Goal: Information Seeking & Learning: Learn about a topic

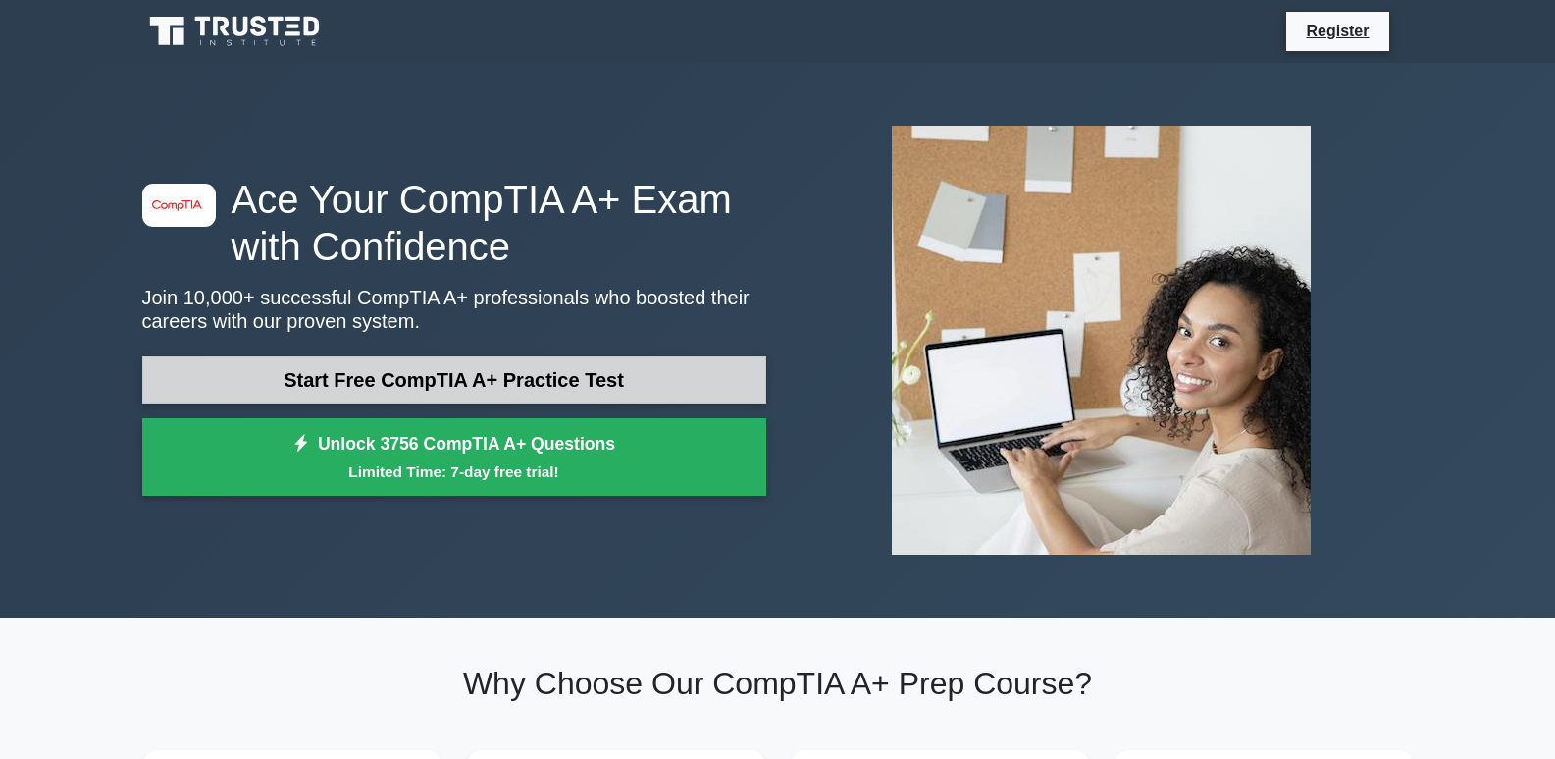
click at [558, 387] on link "Start Free CompTIA A+ Practice Test" at bounding box center [454, 379] width 624 height 47
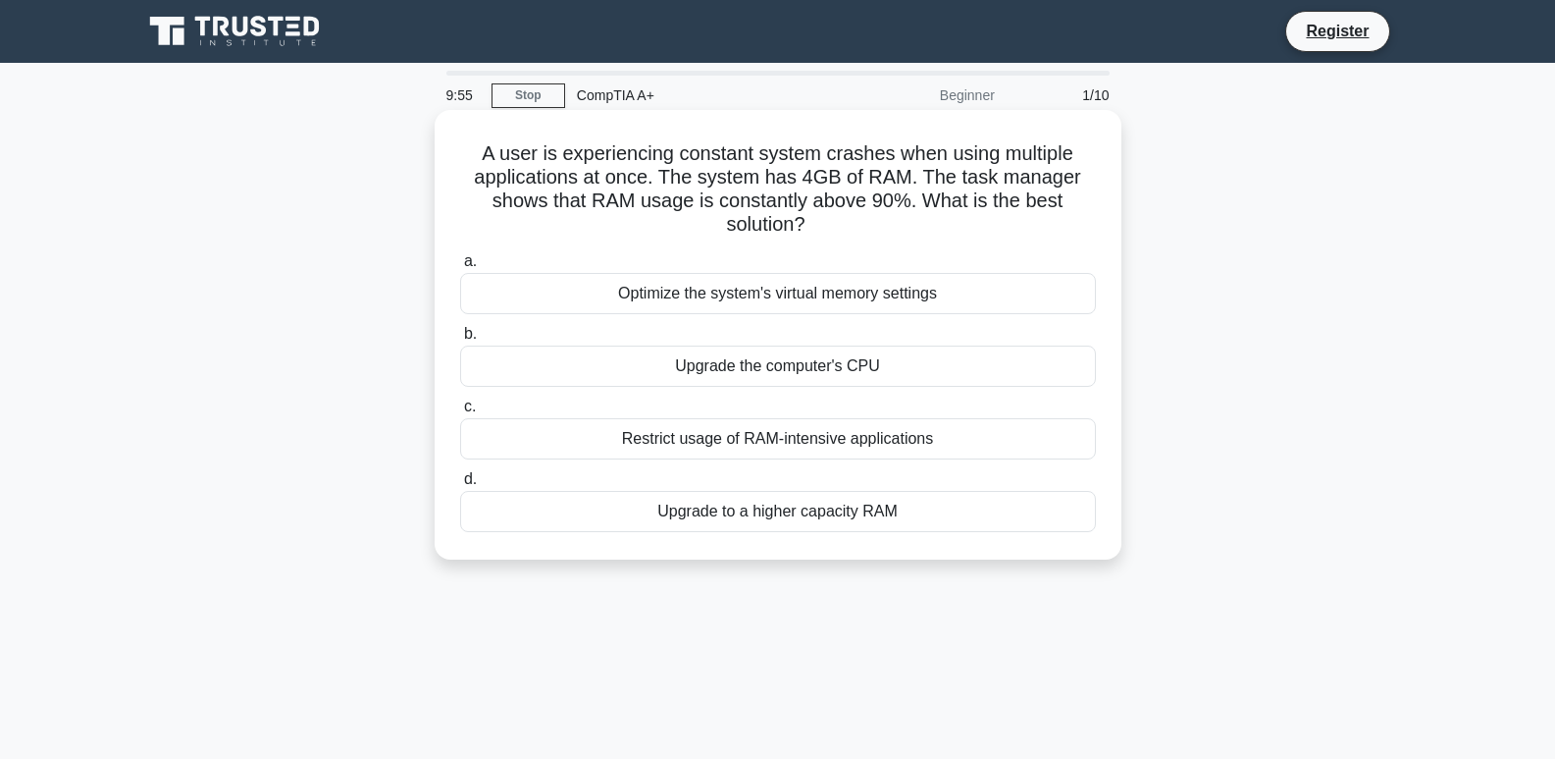
drag, startPoint x: 765, startPoint y: 207, endPoint x: 734, endPoint y: 212, distance: 31.8
click at [734, 212] on h5 "A user is experiencing constant system crashes when using multiple applications…" at bounding box center [778, 189] width 640 height 96
drag, startPoint x: 734, startPoint y: 213, endPoint x: 721, endPoint y: 213, distance: 12.8
click at [721, 213] on h5 "A user is experiencing constant system crashes when using multiple applications…" at bounding box center [778, 189] width 640 height 96
click at [724, 208] on h5 "A user is experiencing constant system crashes when using multiple applications…" at bounding box center [778, 189] width 640 height 96
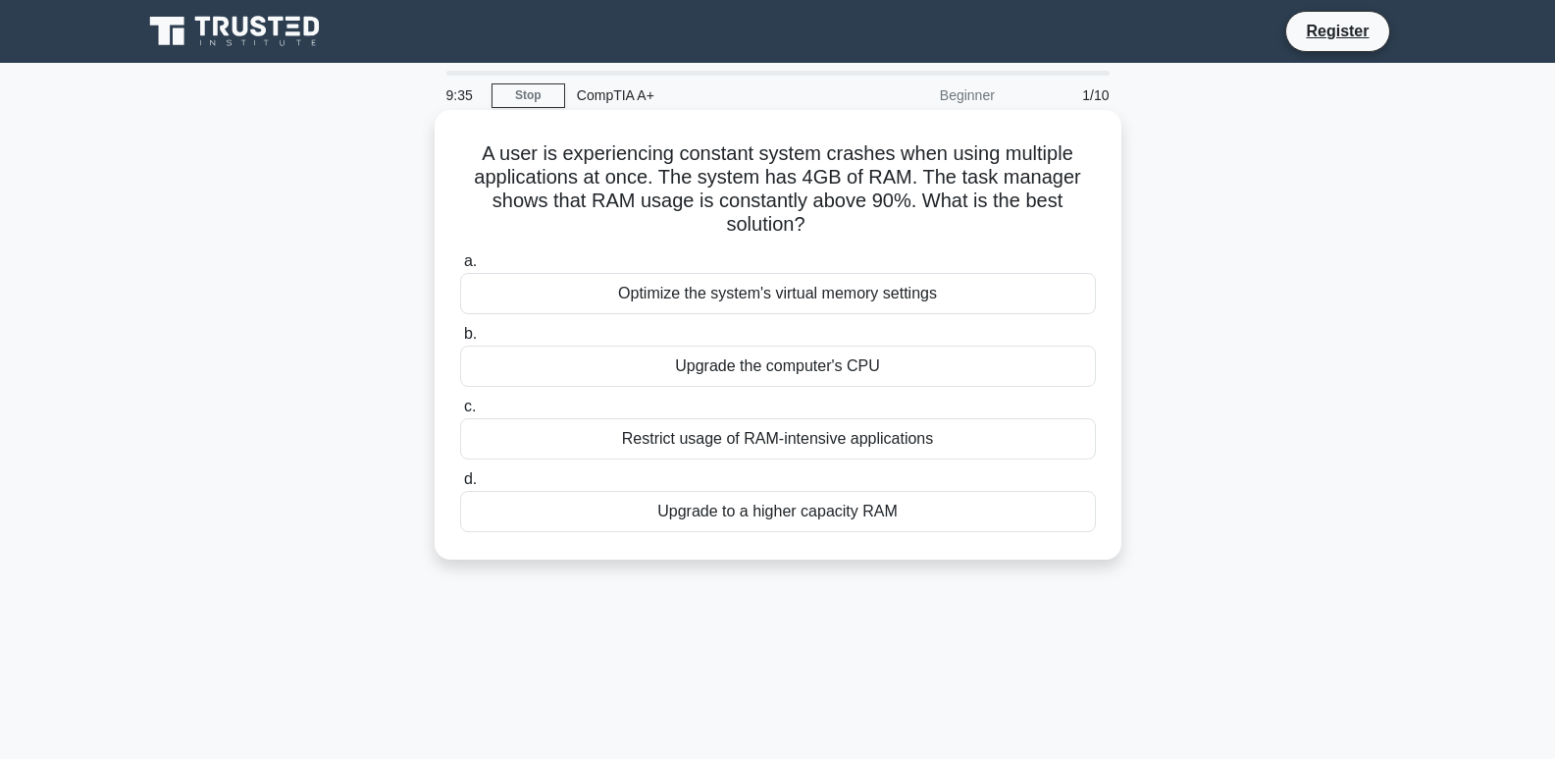
drag, startPoint x: 767, startPoint y: 537, endPoint x: 771, endPoint y: 516, distance: 21.0
click at [769, 536] on div "a. Optimize the system's virtual memory settings b. Upgrade the computer's CPU …" at bounding box center [777, 390] width 659 height 290
click at [772, 515] on div "Upgrade to a higher capacity RAM" at bounding box center [778, 511] width 636 height 41
click at [460, 486] on input "d. Upgrade to a higher capacity RAM" at bounding box center [460, 479] width 0 height 13
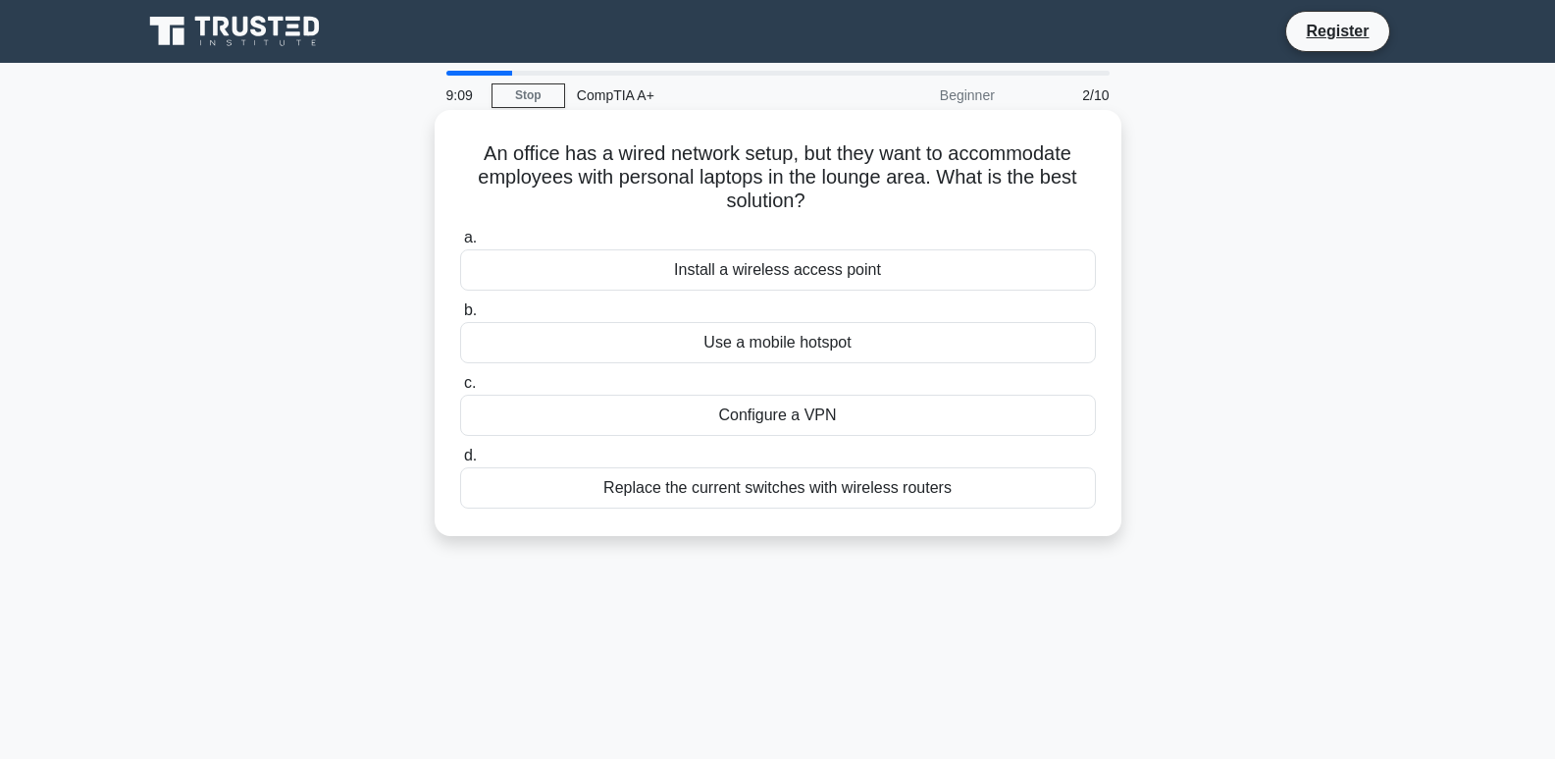
click at [779, 277] on div "Install a wireless access point" at bounding box center [778, 269] width 636 height 41
click at [460, 244] on input "a. Install a wireless access point" at bounding box center [460, 238] width 0 height 13
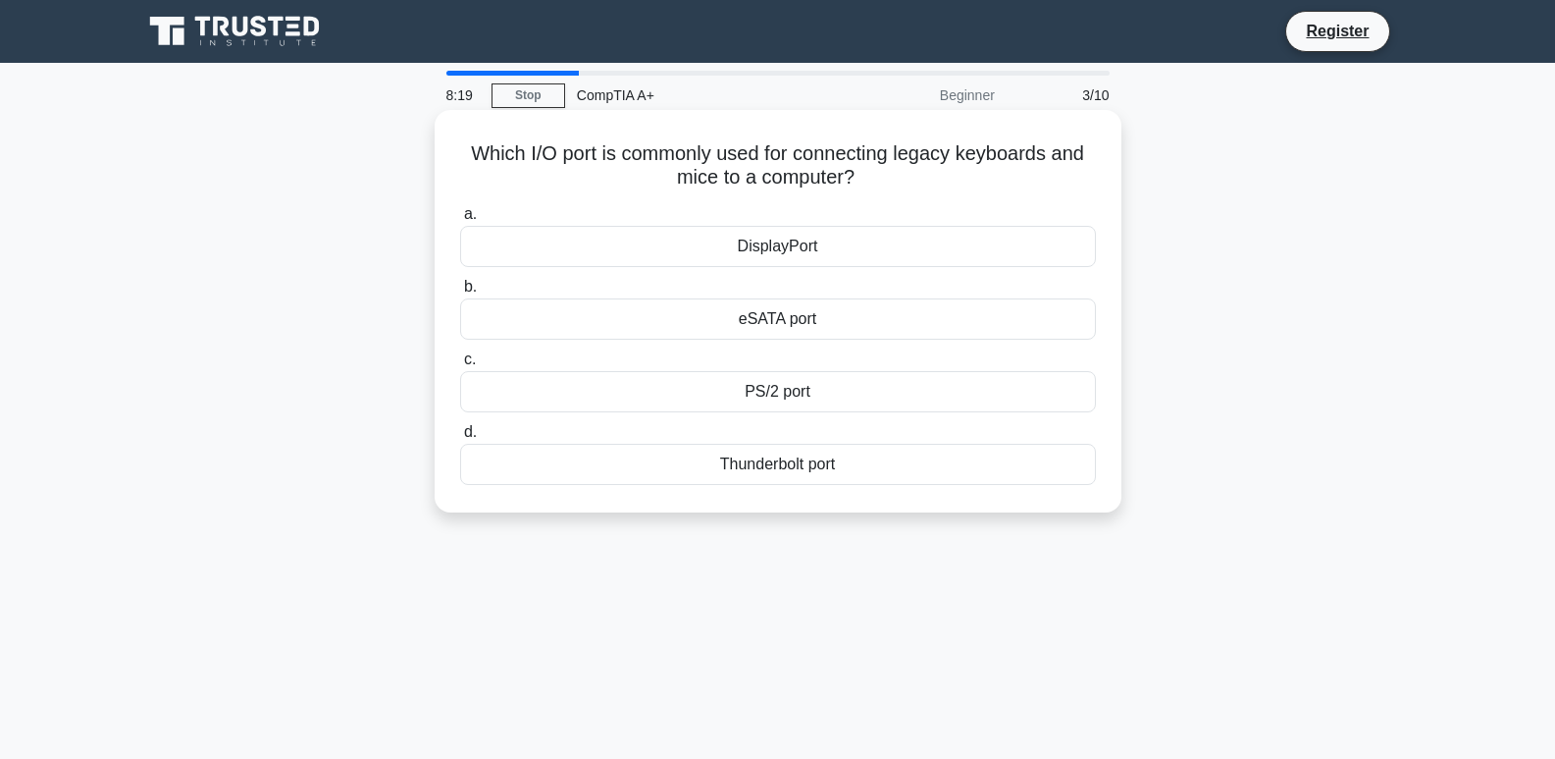
click at [955, 460] on div "Thunderbolt port" at bounding box center [778, 464] width 636 height 41
click at [460, 439] on input "d. Thunderbolt port" at bounding box center [460, 432] width 0 height 13
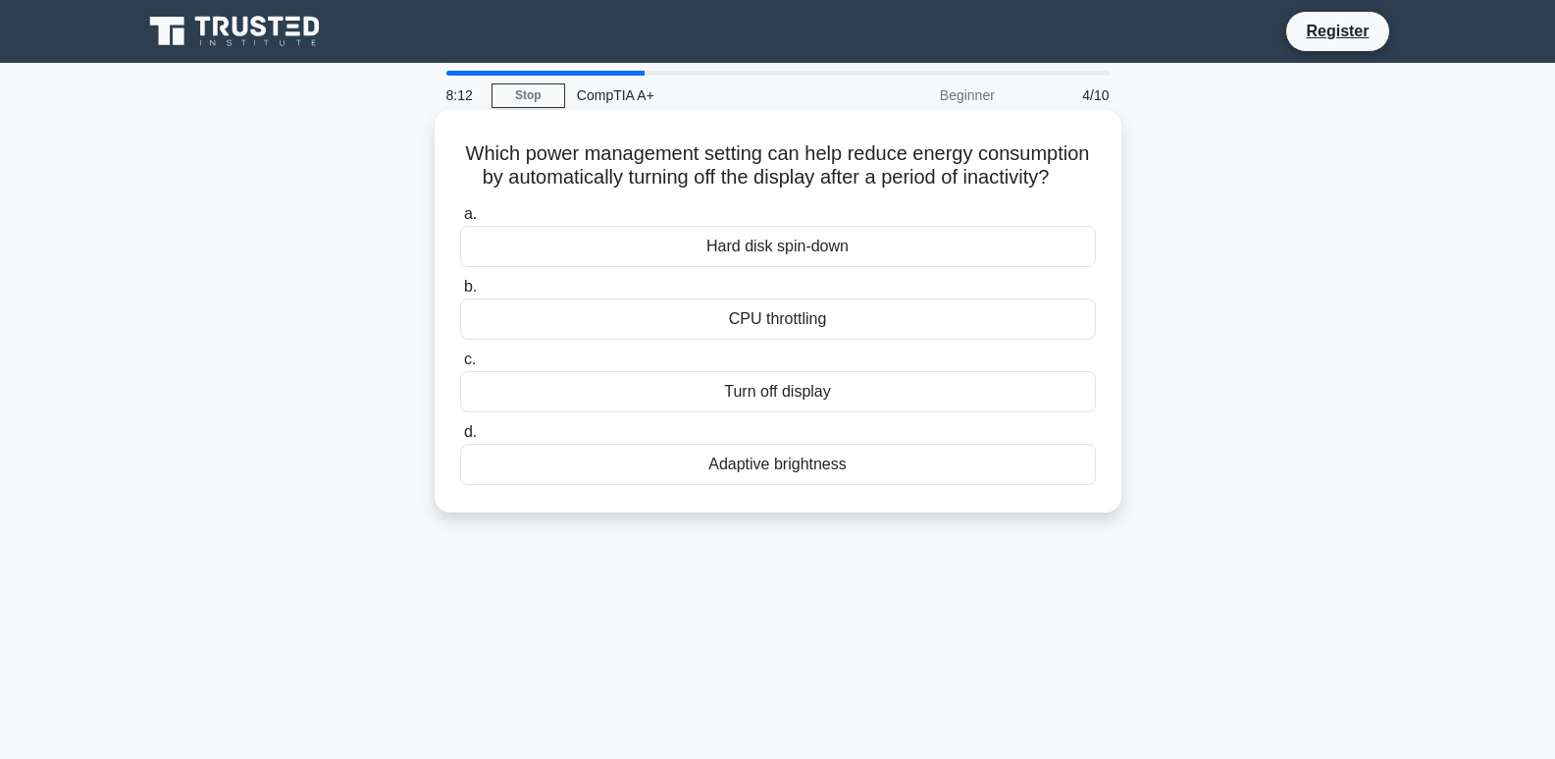
drag, startPoint x: 1094, startPoint y: 381, endPoint x: 1081, endPoint y: 381, distance: 12.8
click at [1081, 381] on label "c. Turn off display" at bounding box center [778, 379] width 636 height 65
click at [460, 366] on input "c. Turn off display" at bounding box center [460, 359] width 0 height 13
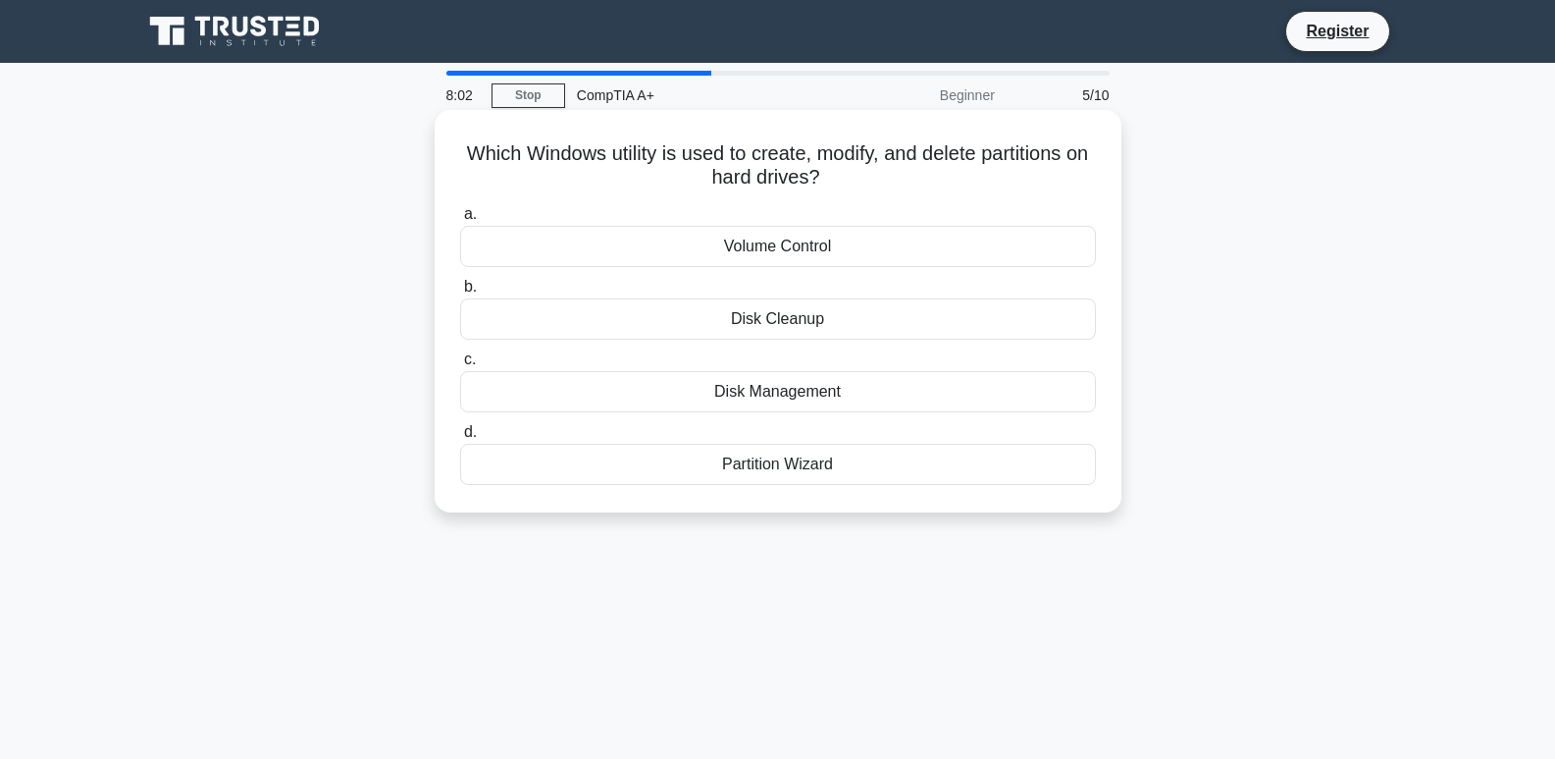
click at [990, 391] on div "Disk Management" at bounding box center [778, 391] width 636 height 41
click at [460, 366] on input "c. Disk Management" at bounding box center [460, 359] width 0 height 13
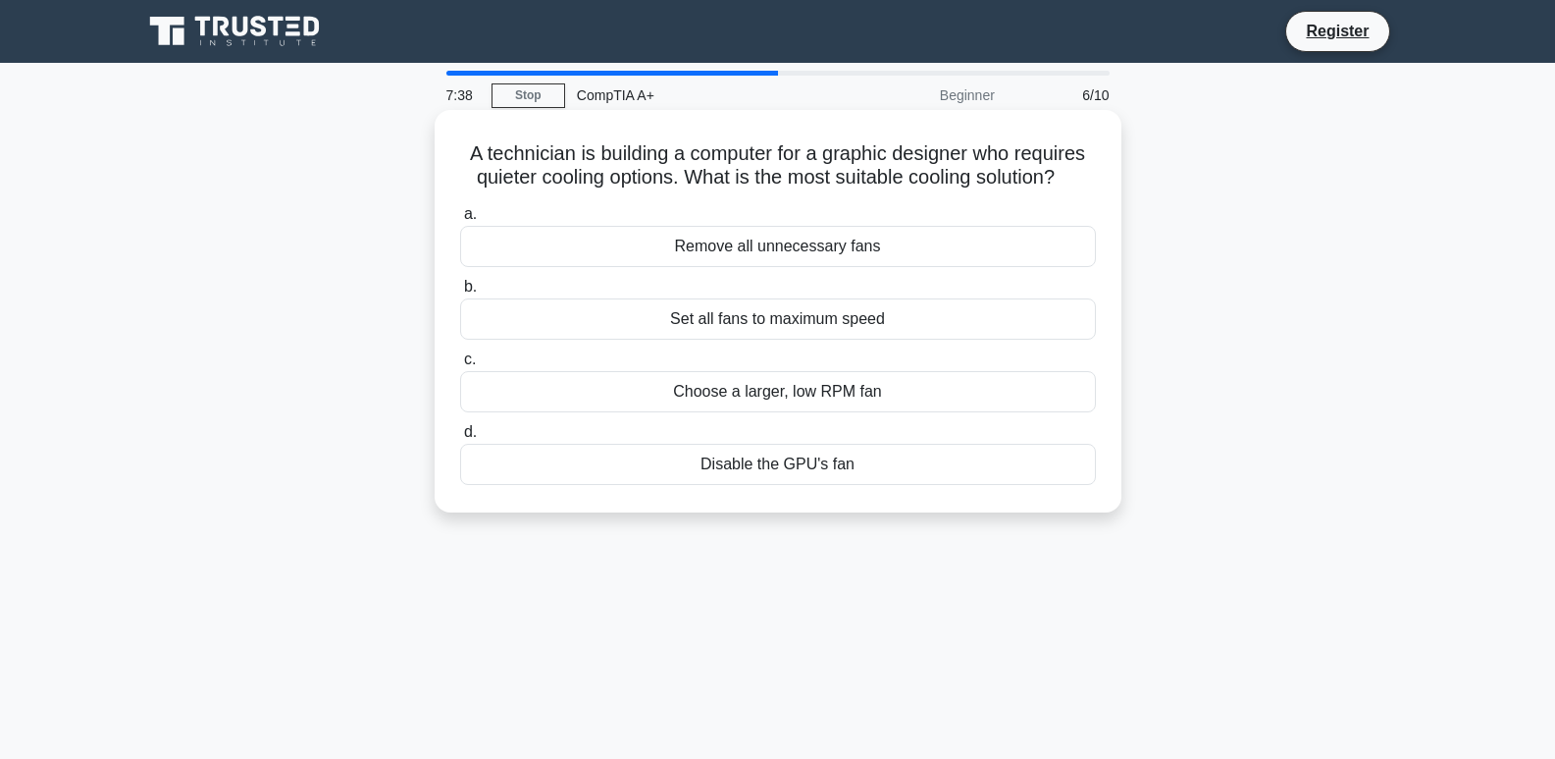
click at [1067, 378] on div "Choose a larger, low RPM fan" at bounding box center [778, 391] width 636 height 41
click at [460, 366] on input "c. Choose a larger, low RPM fan" at bounding box center [460, 359] width 0 height 13
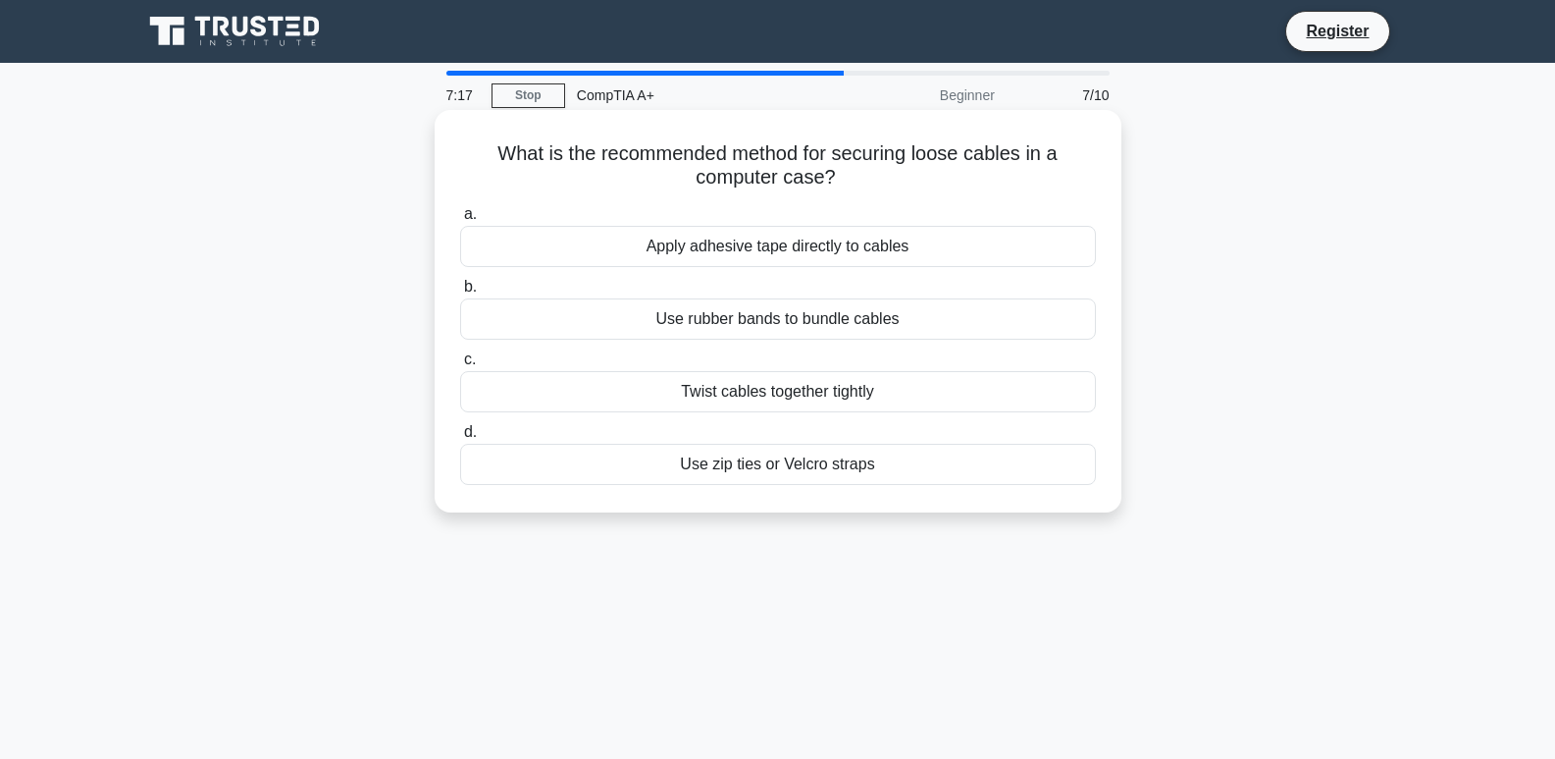
click at [870, 387] on div "Twist cables together tightly" at bounding box center [778, 391] width 636 height 41
click at [460, 366] on input "c. Twist cables together tightly" at bounding box center [460, 359] width 0 height 13
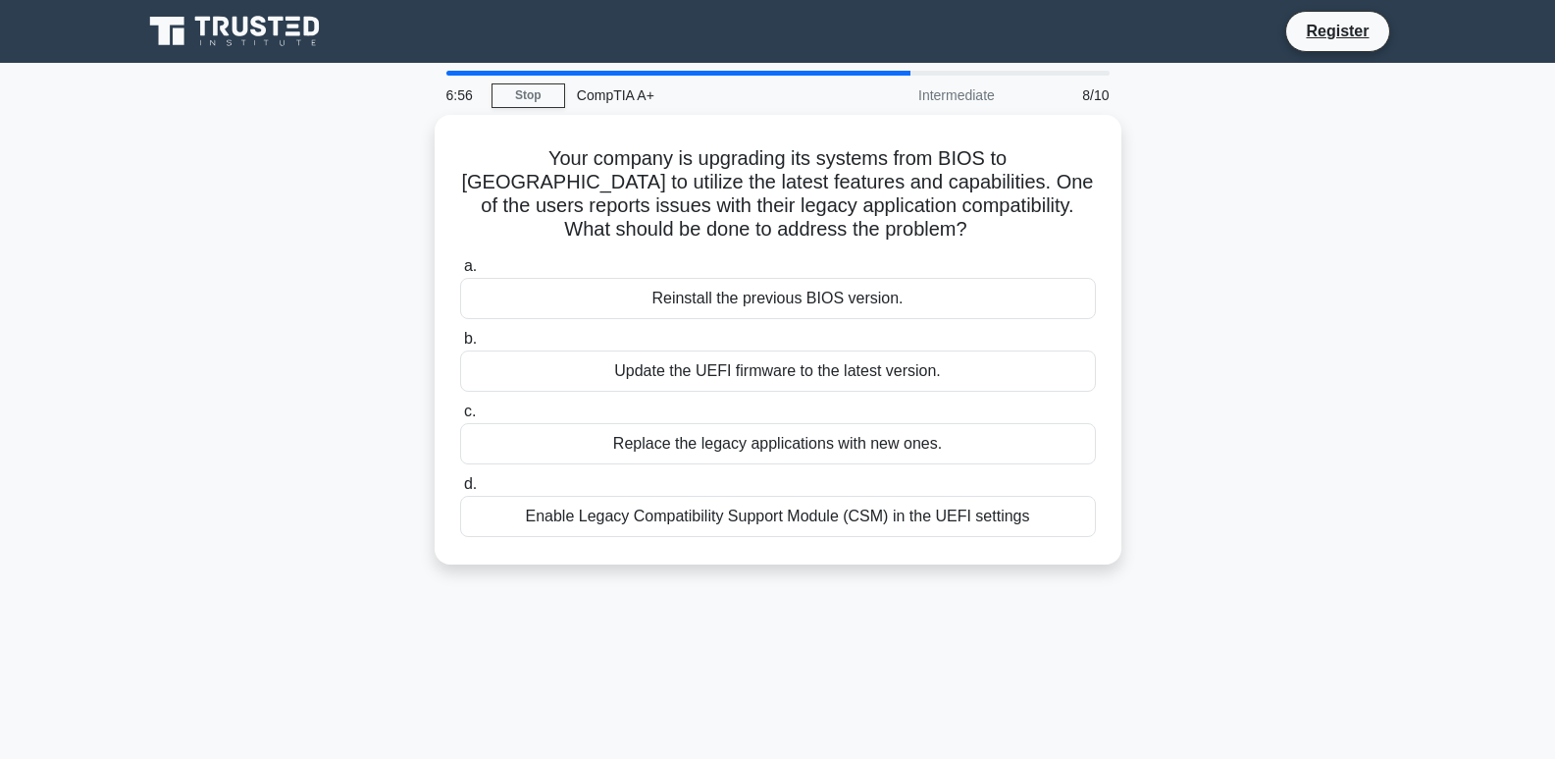
drag, startPoint x: 955, startPoint y: 519, endPoint x: 917, endPoint y: 603, distance: 91.8
click at [917, 603] on div "6:56 Stop CompTIA A+ Intermediate 8/10 Your company is upgrading its systems fr…" at bounding box center [778, 561] width 1295 height 981
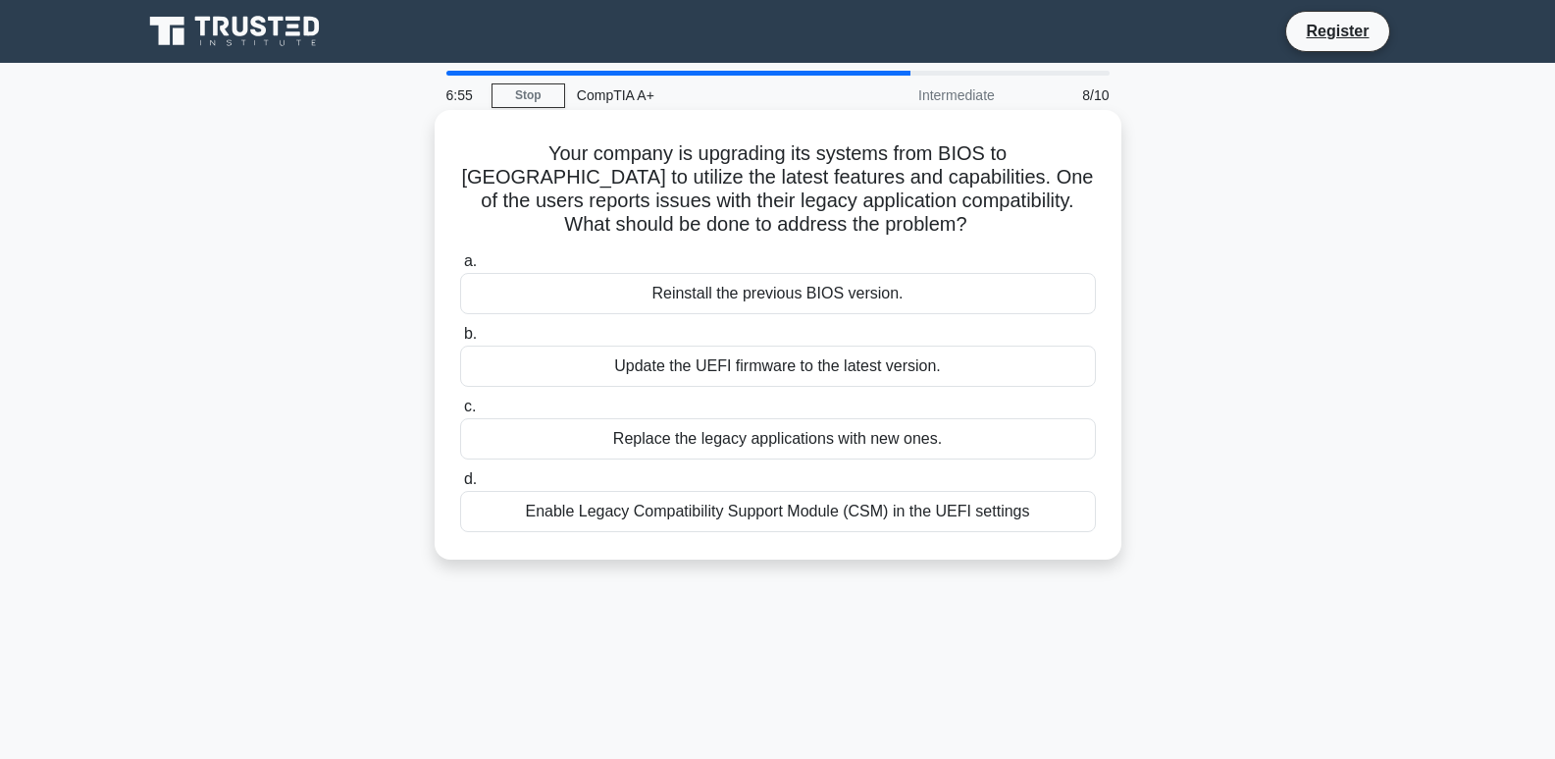
click at [898, 515] on div "Enable Legacy Compatibility Support Module (CSM) in the UEFI settings" at bounding box center [778, 511] width 636 height 41
click at [460, 486] on input "d. Enable Legacy Compatibility Support Module (CSM) in the UEFI settings" at bounding box center [460, 479] width 0 height 13
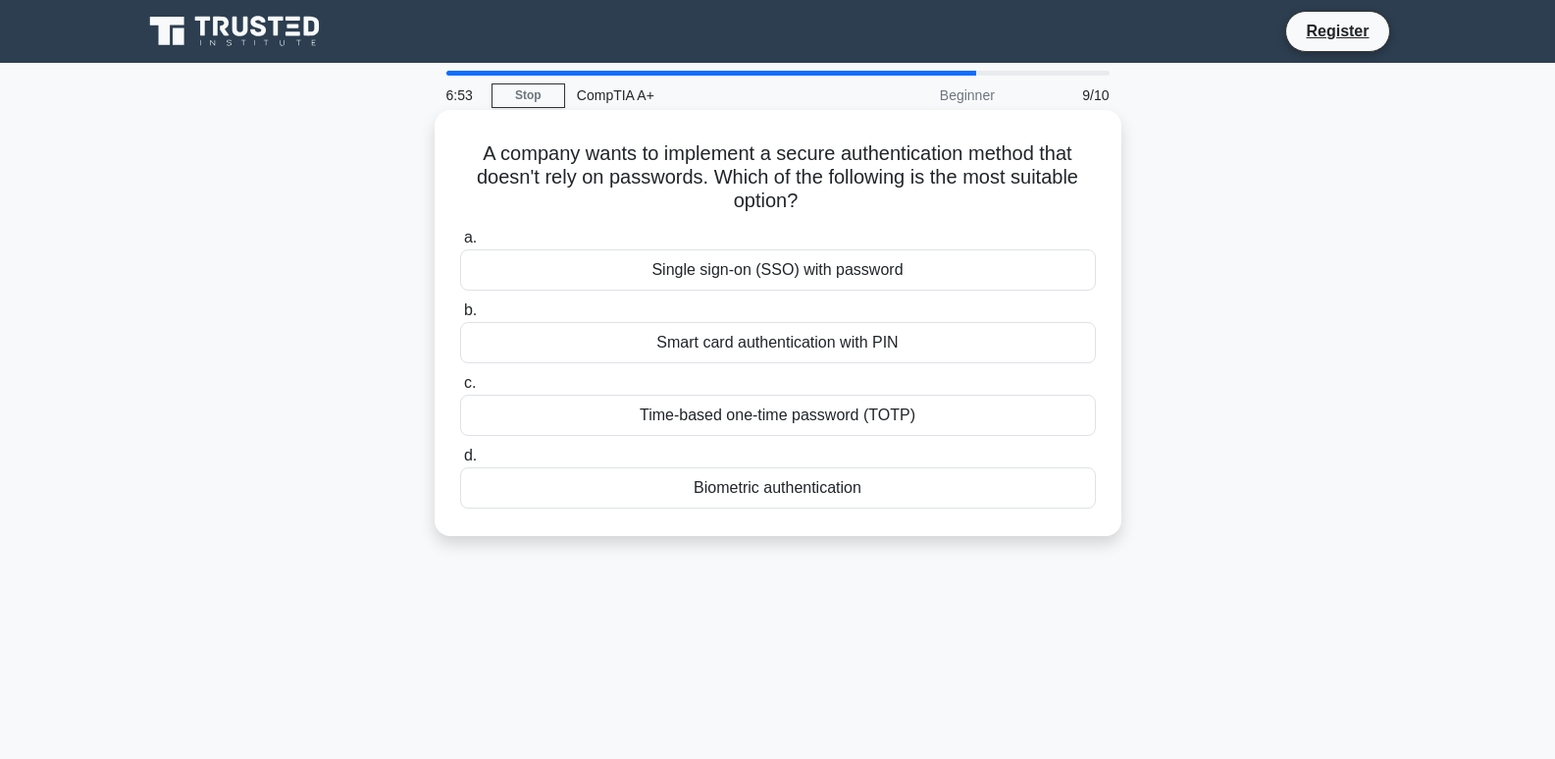
click at [922, 343] on div "Smart card authentication with PIN" at bounding box center [778, 342] width 636 height 41
click at [460, 317] on input "b. Smart card authentication with PIN" at bounding box center [460, 310] width 0 height 13
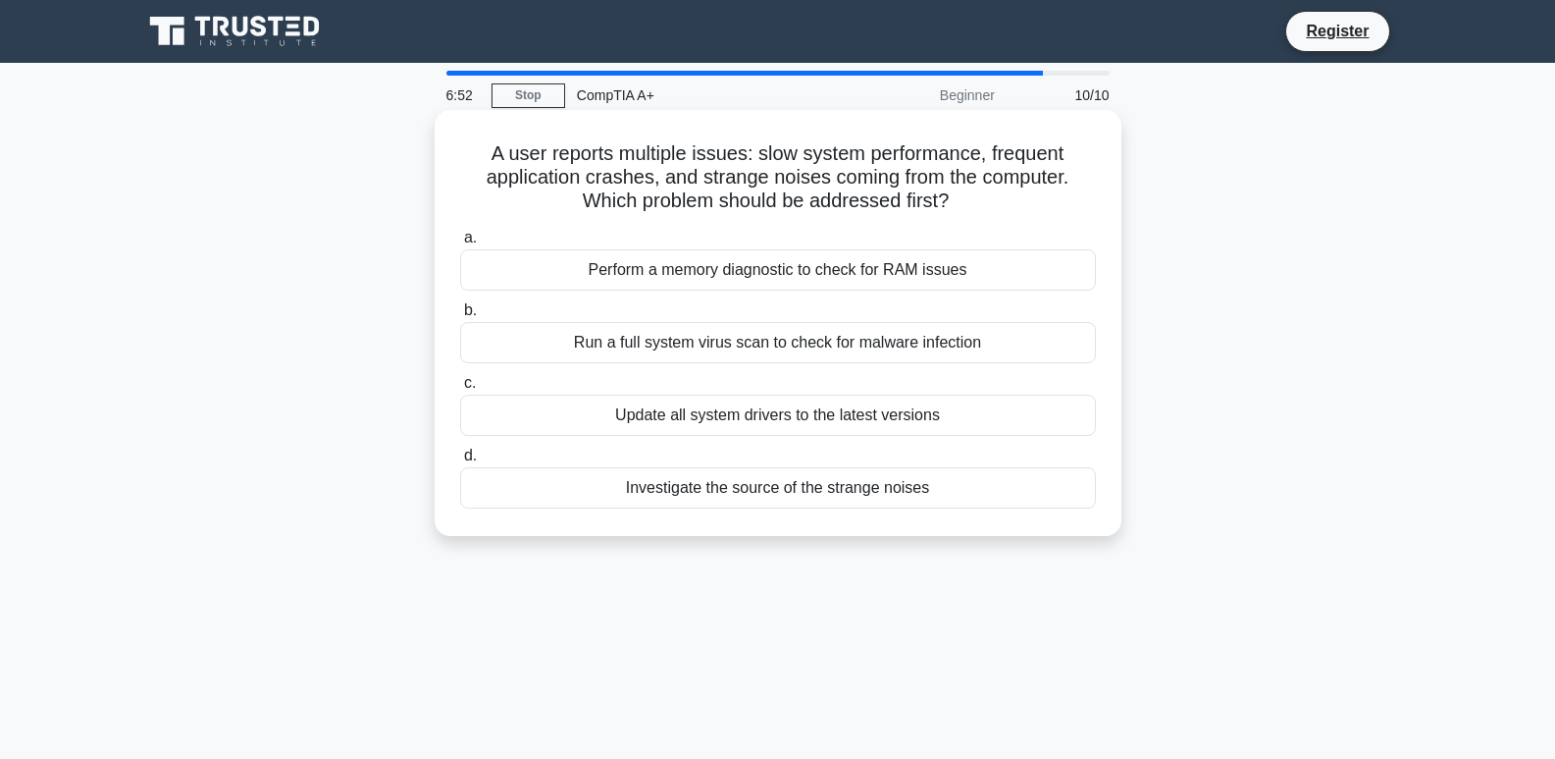
click at [901, 417] on div "Update all system drivers to the latest versions" at bounding box center [778, 415] width 636 height 41
click at [460, 390] on input "c. Update all system drivers to the latest versions" at bounding box center [460, 383] width 0 height 13
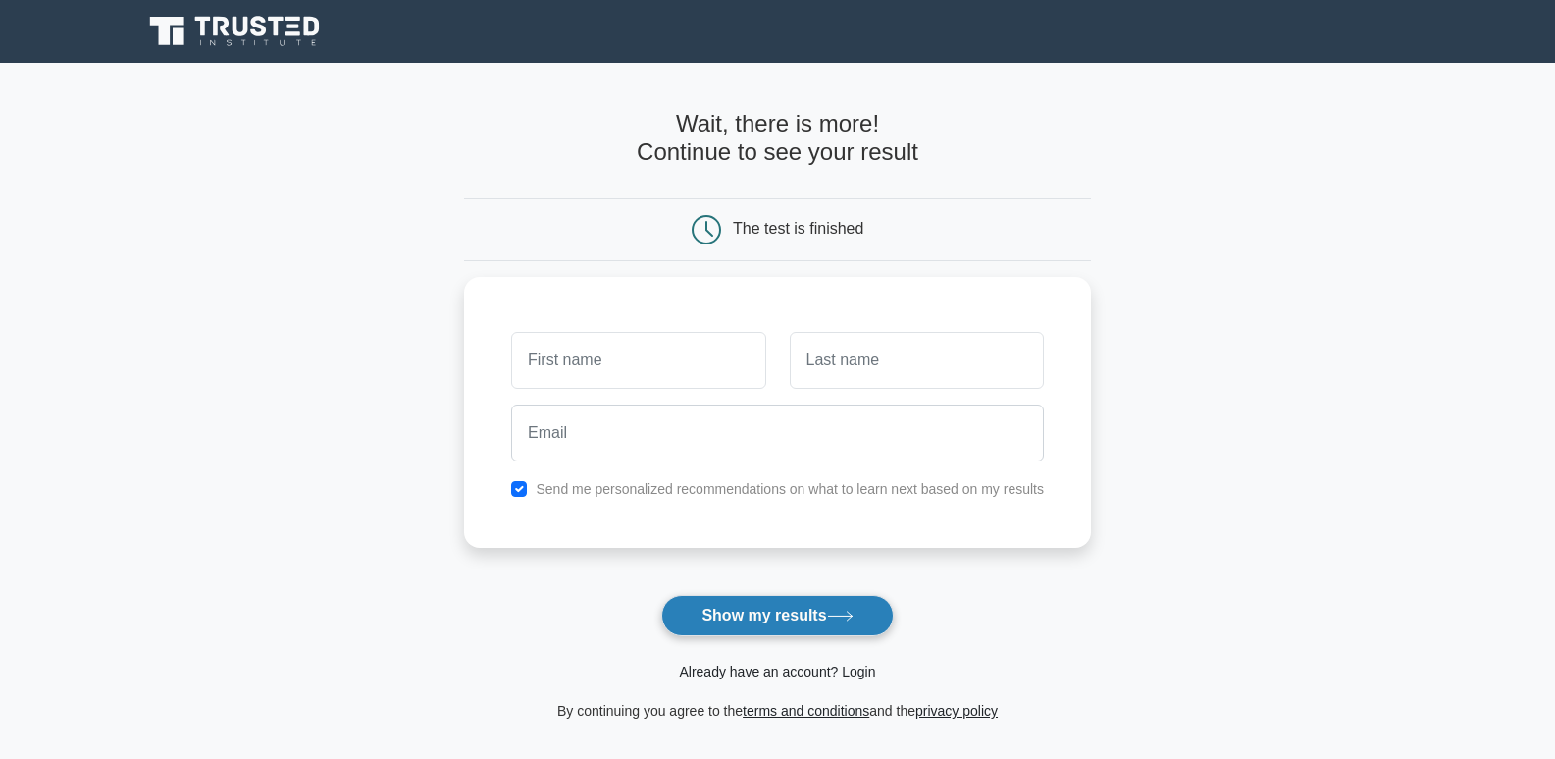
click at [808, 631] on button "Show my results" at bounding box center [777, 615] width 232 height 41
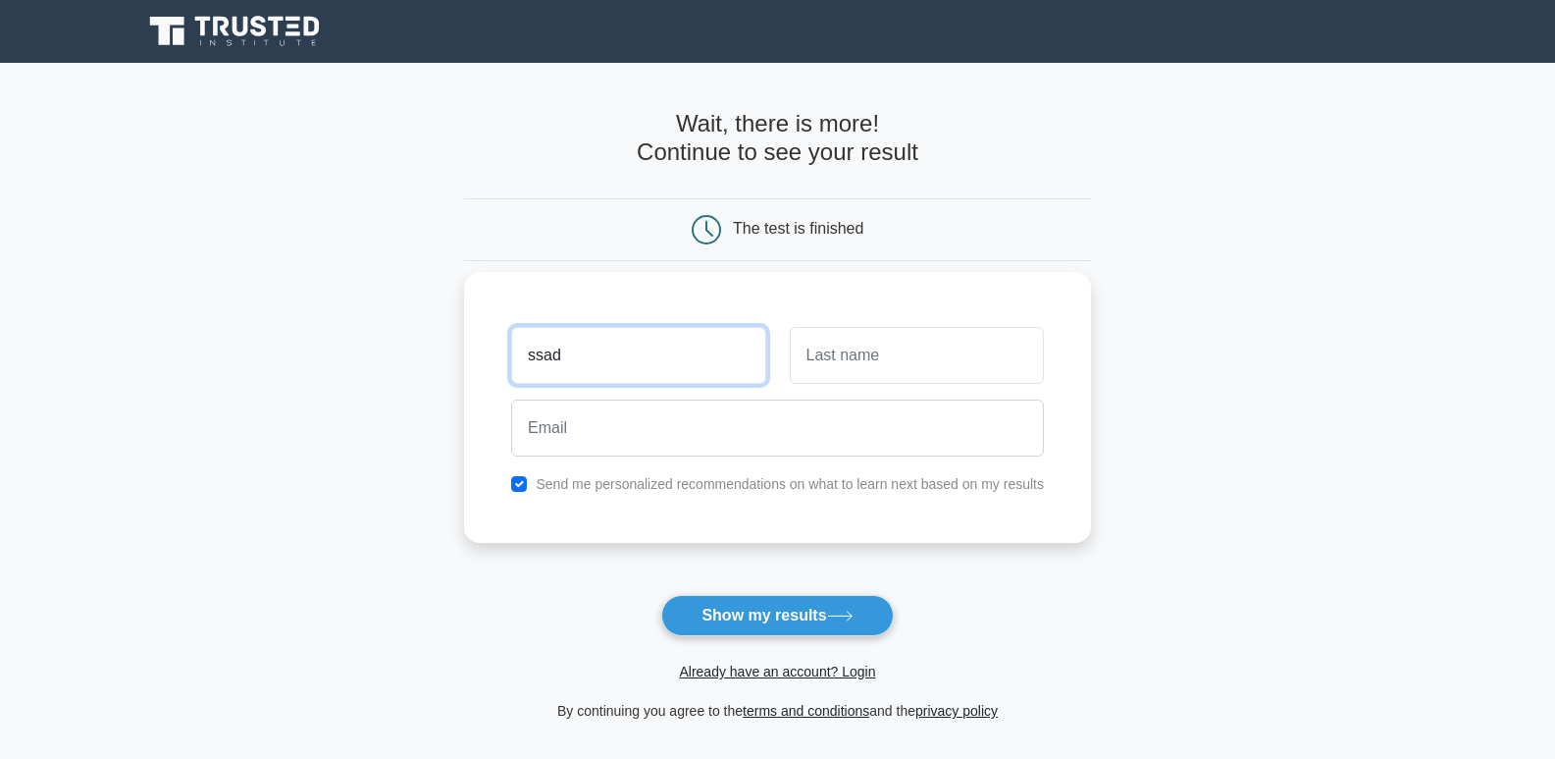
type input "ssad"
type input "asdgs"
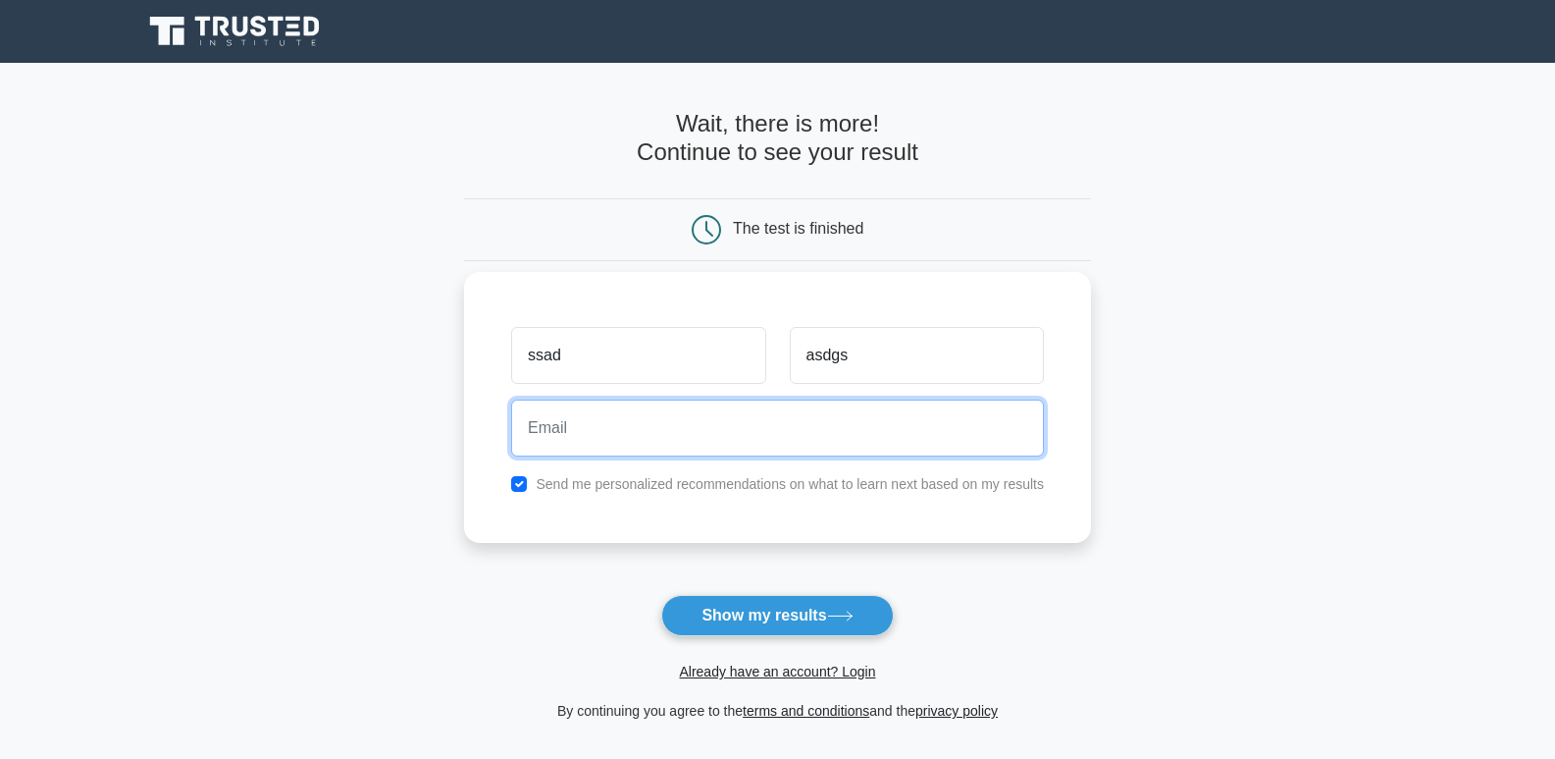
paste input "dyxayekyvvofomhhat@fxavaj.com"
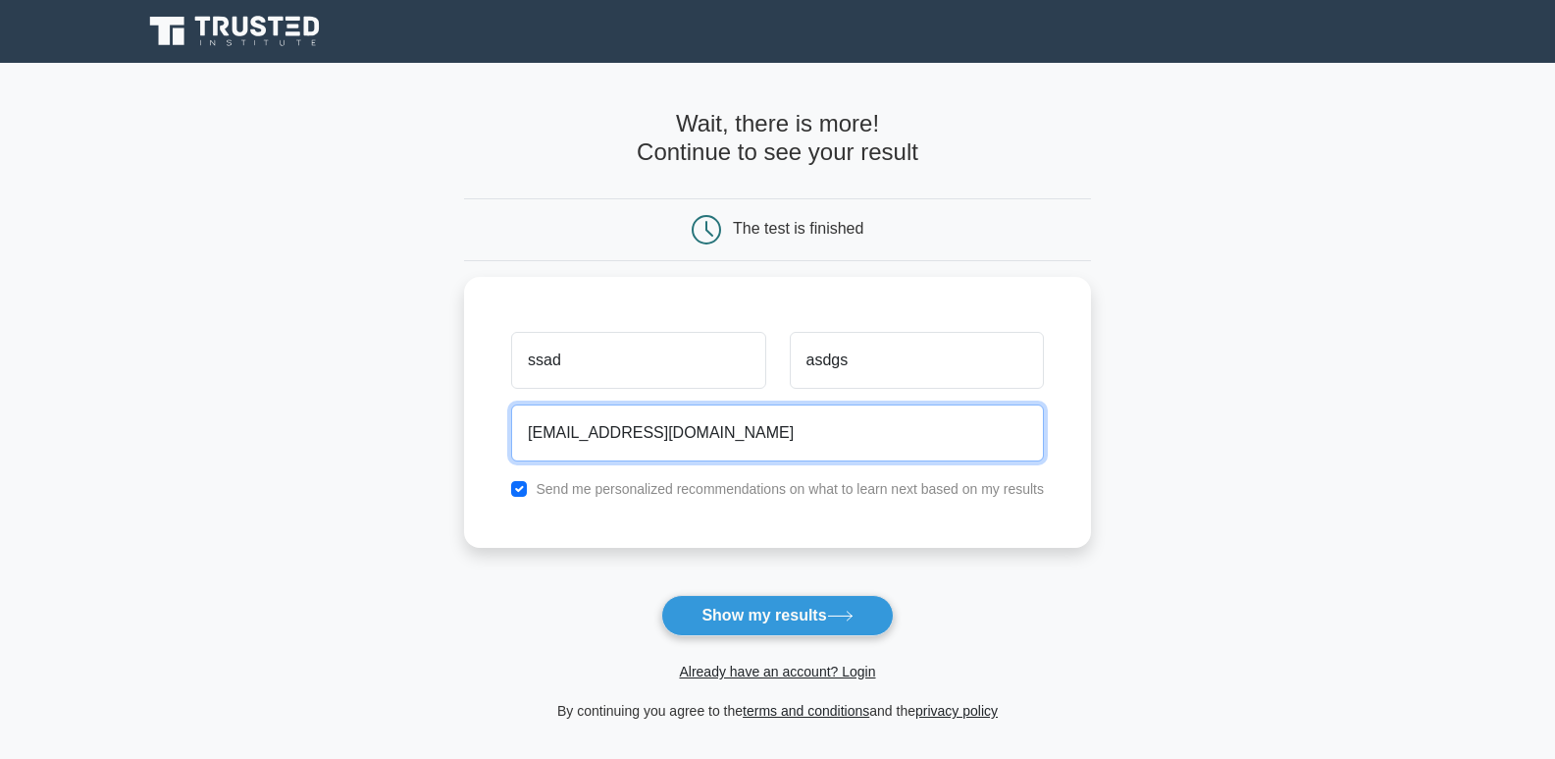
type input "dyxayekyvvofomhhat@fxavaj.com"
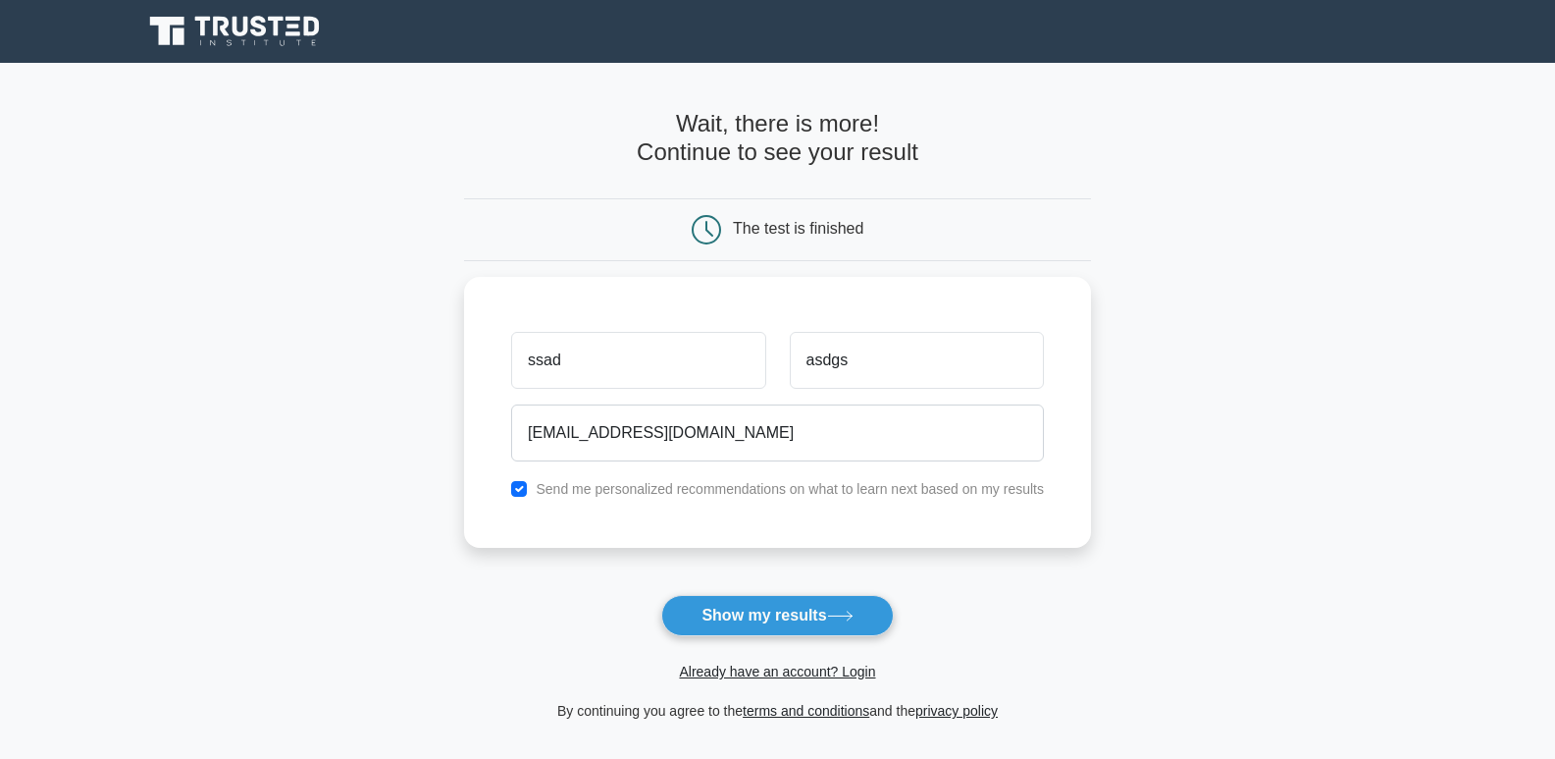
click at [744, 579] on form "Wait, there is more! Continue to see your result The test is finished ssad asdgs" at bounding box center [777, 416] width 627 height 612
click at [747, 608] on button "Show my results" at bounding box center [777, 615] width 232 height 41
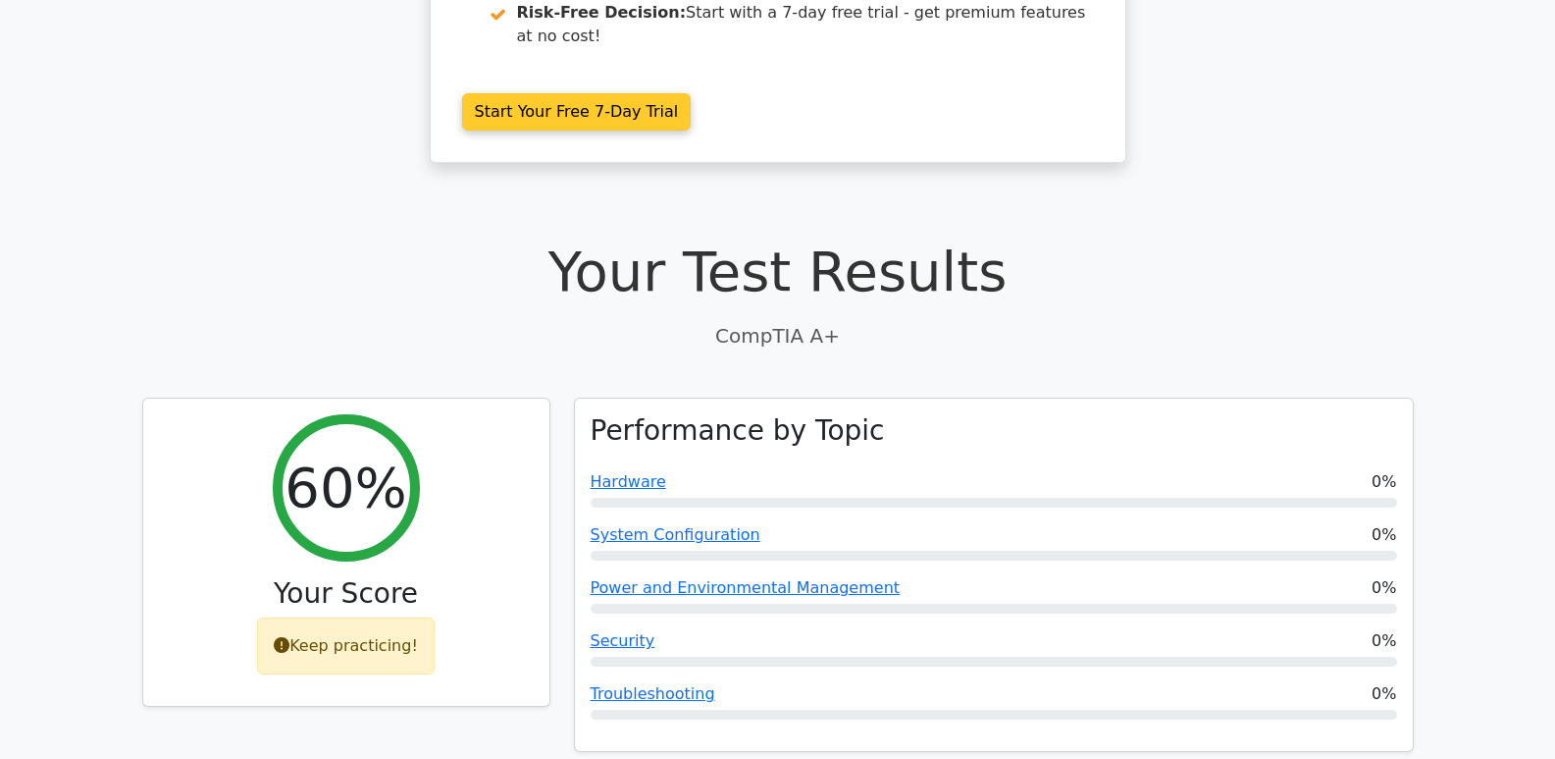
scroll to position [393, 0]
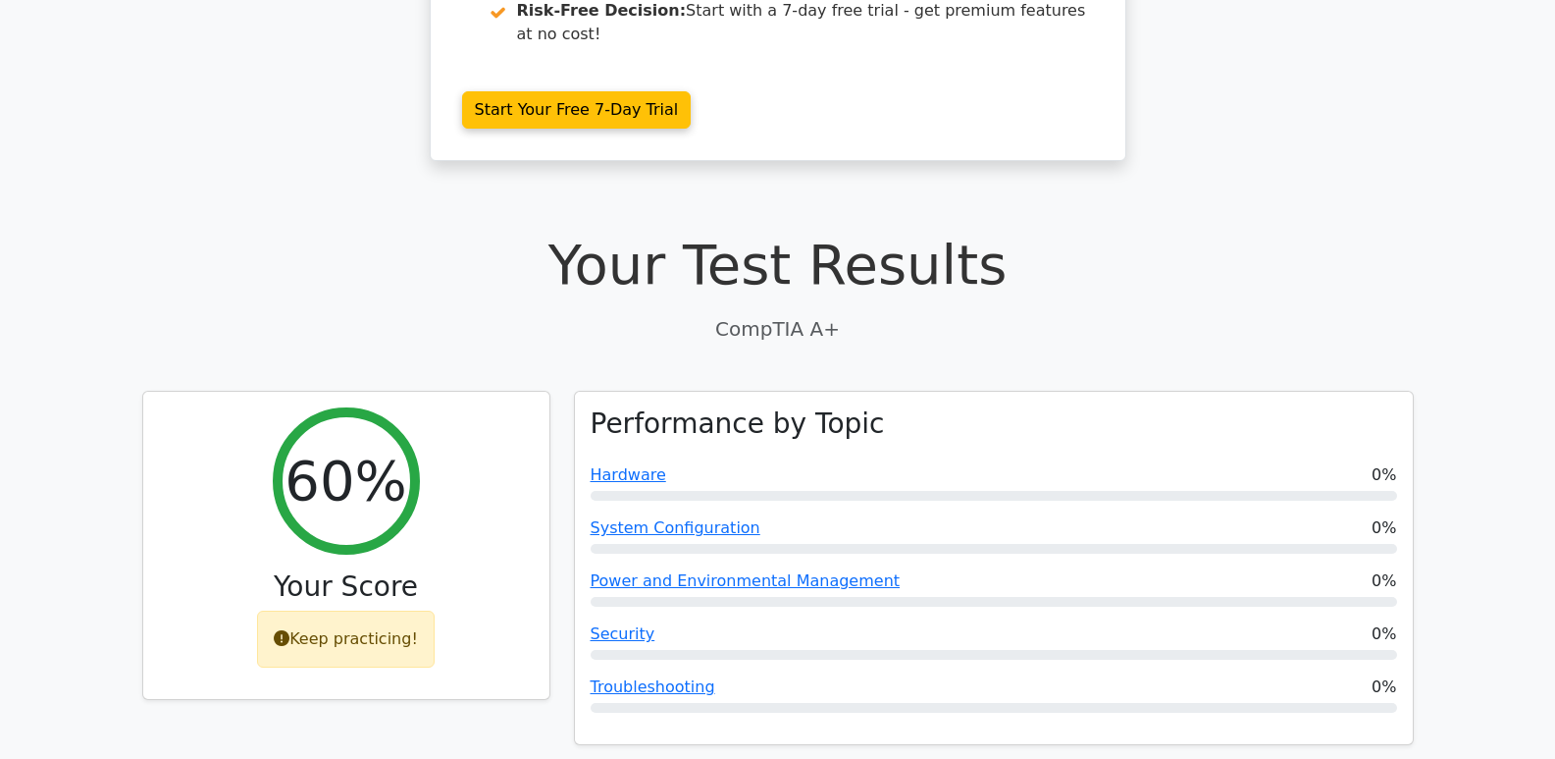
drag, startPoint x: 567, startPoint y: 295, endPoint x: 540, endPoint y: 283, distance: 30.3
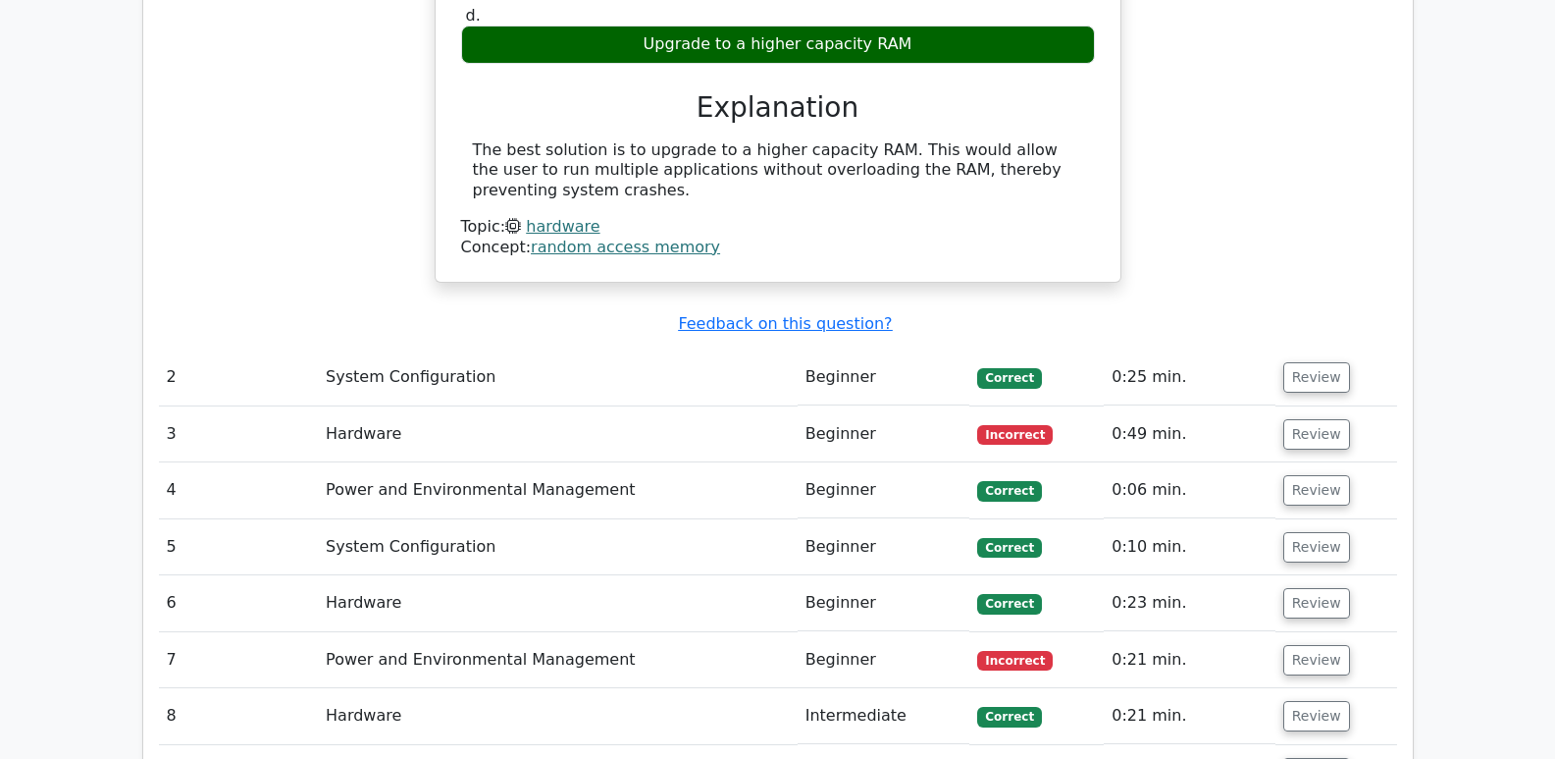
scroll to position [1963, 0]
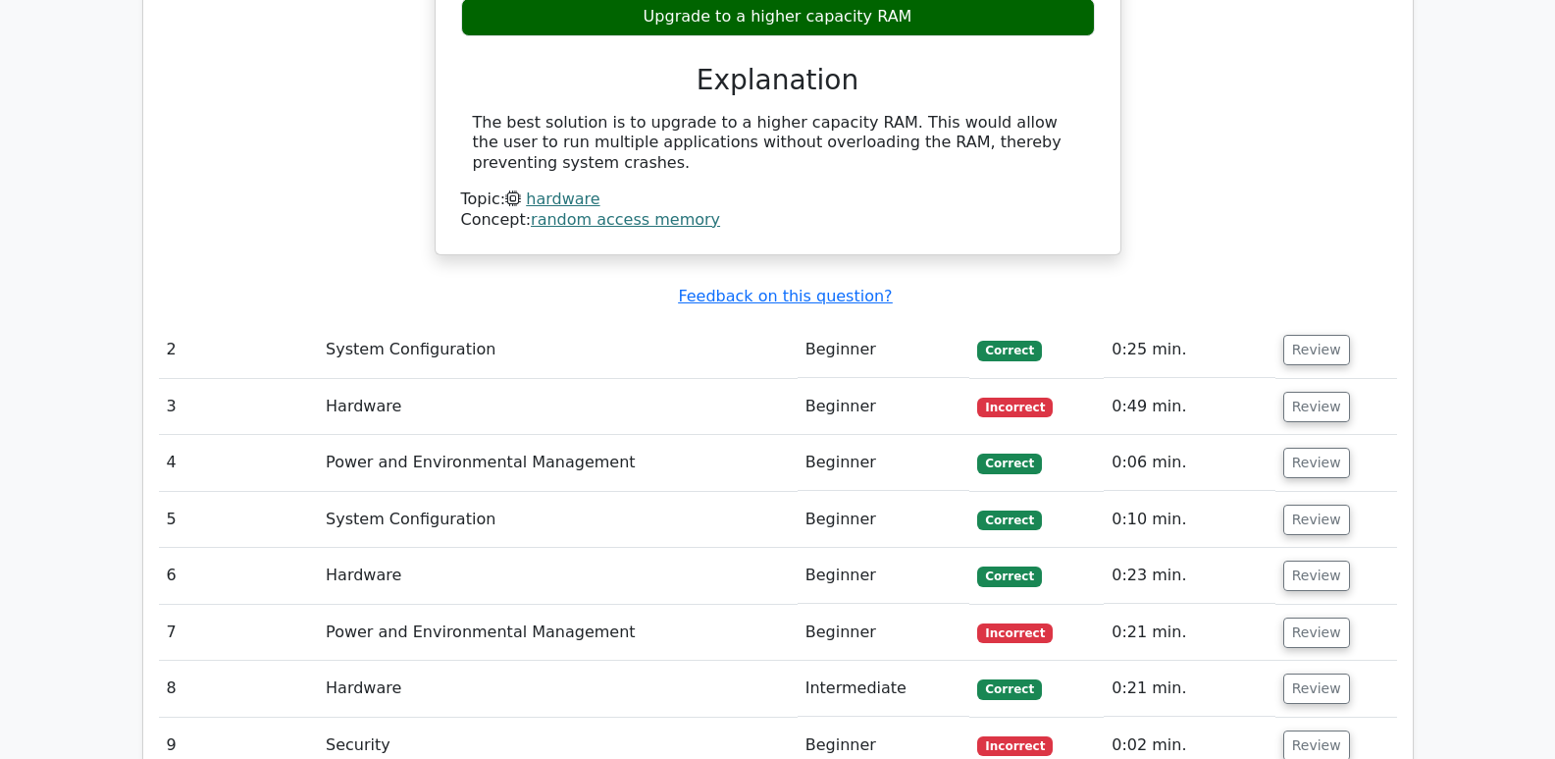
click at [637, 379] on td "Hardware" at bounding box center [558, 407] width 480 height 56
click at [1293, 392] on button "Review" at bounding box center [1317, 407] width 67 height 30
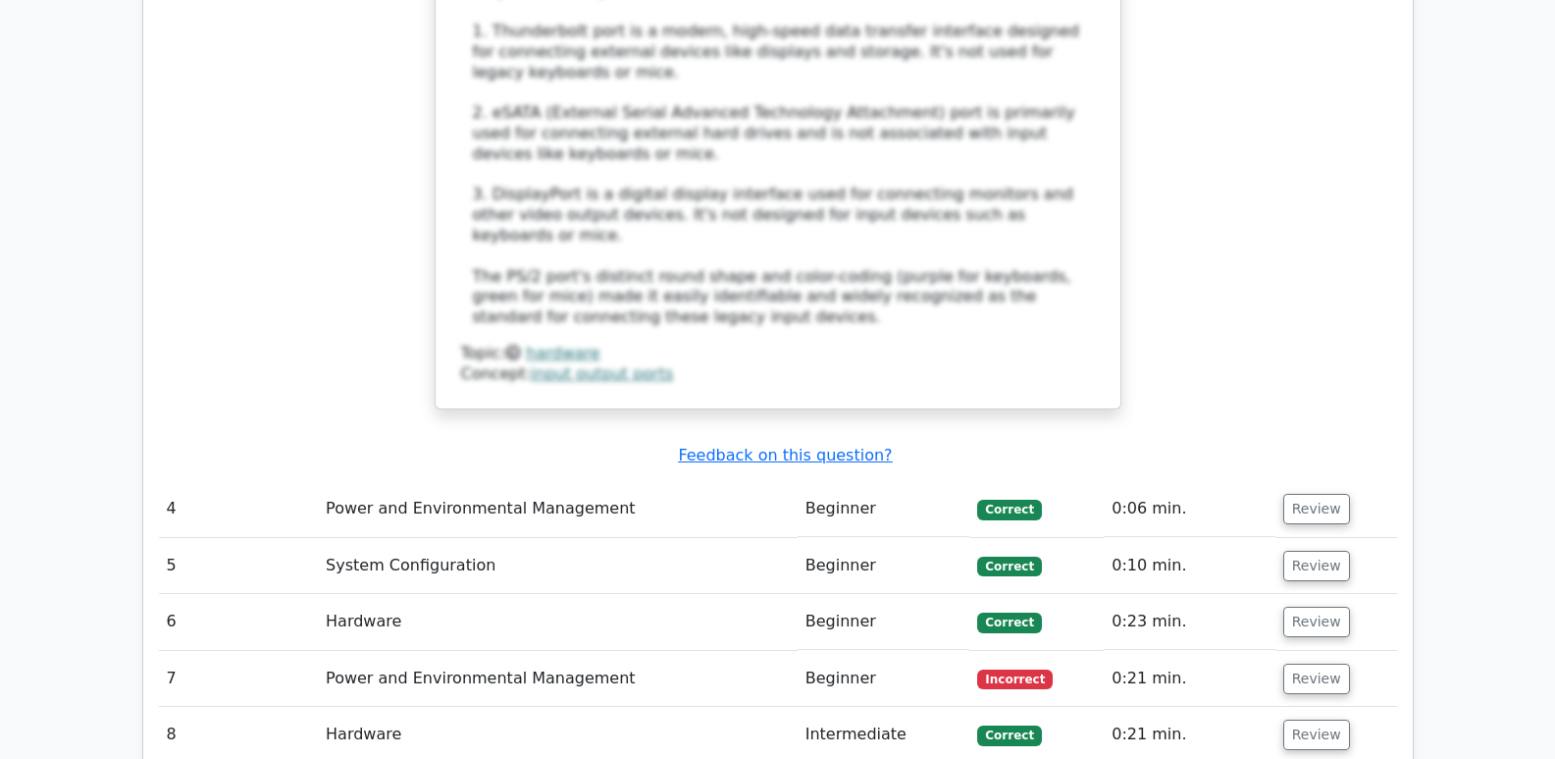
scroll to position [3042, 0]
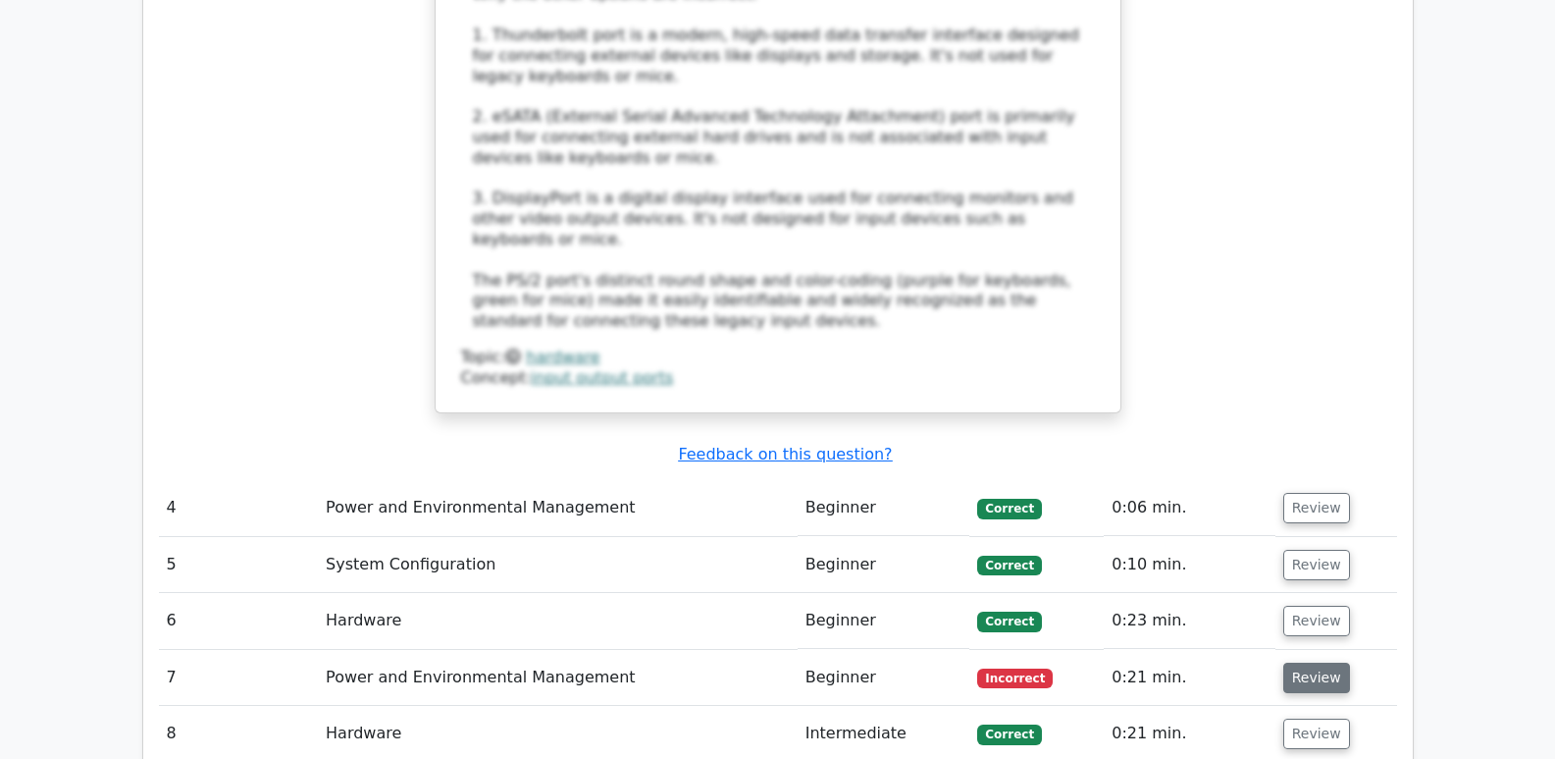
click at [1313, 662] on button "Review" at bounding box center [1317, 677] width 67 height 30
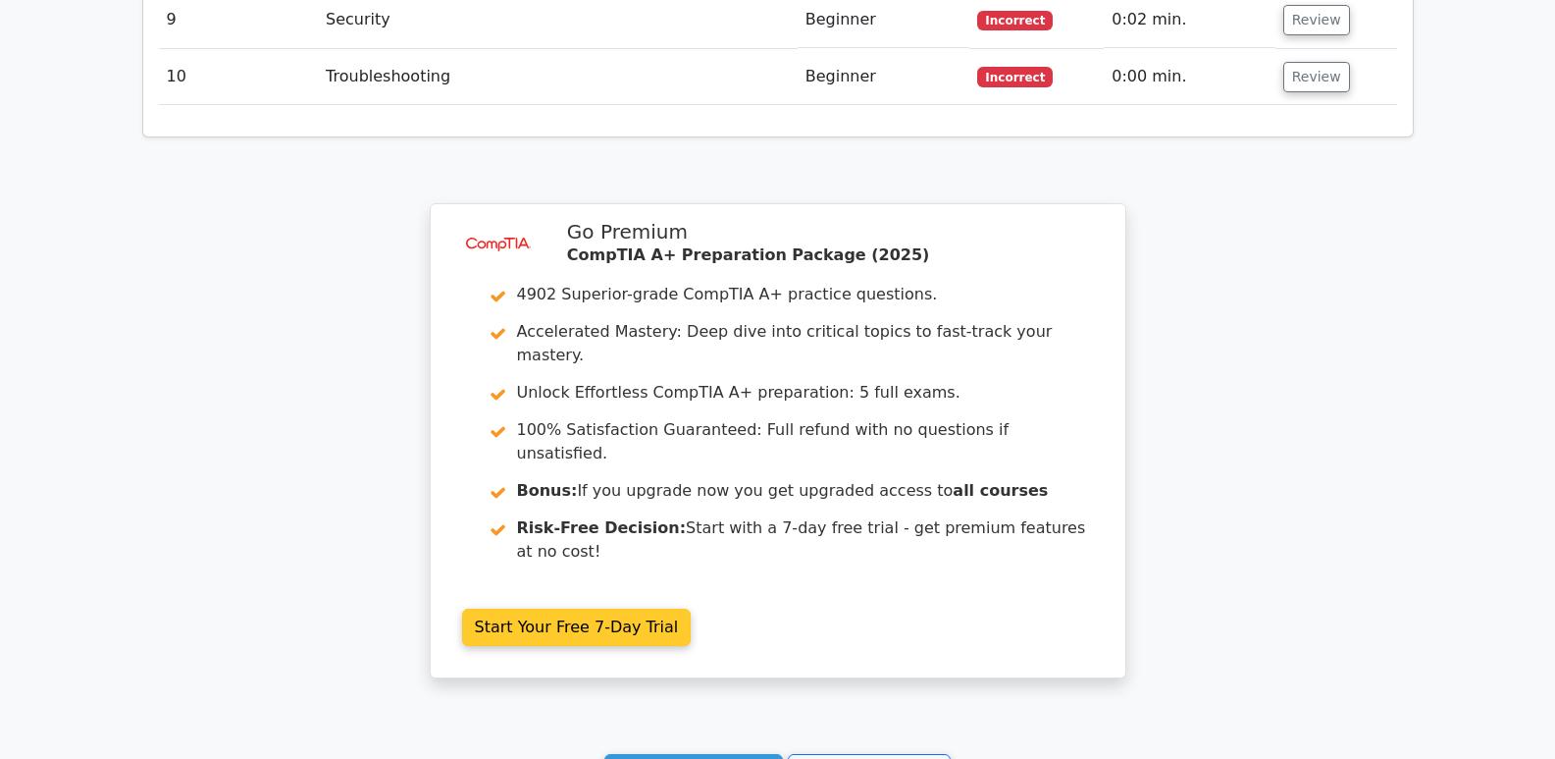
scroll to position [5005, 0]
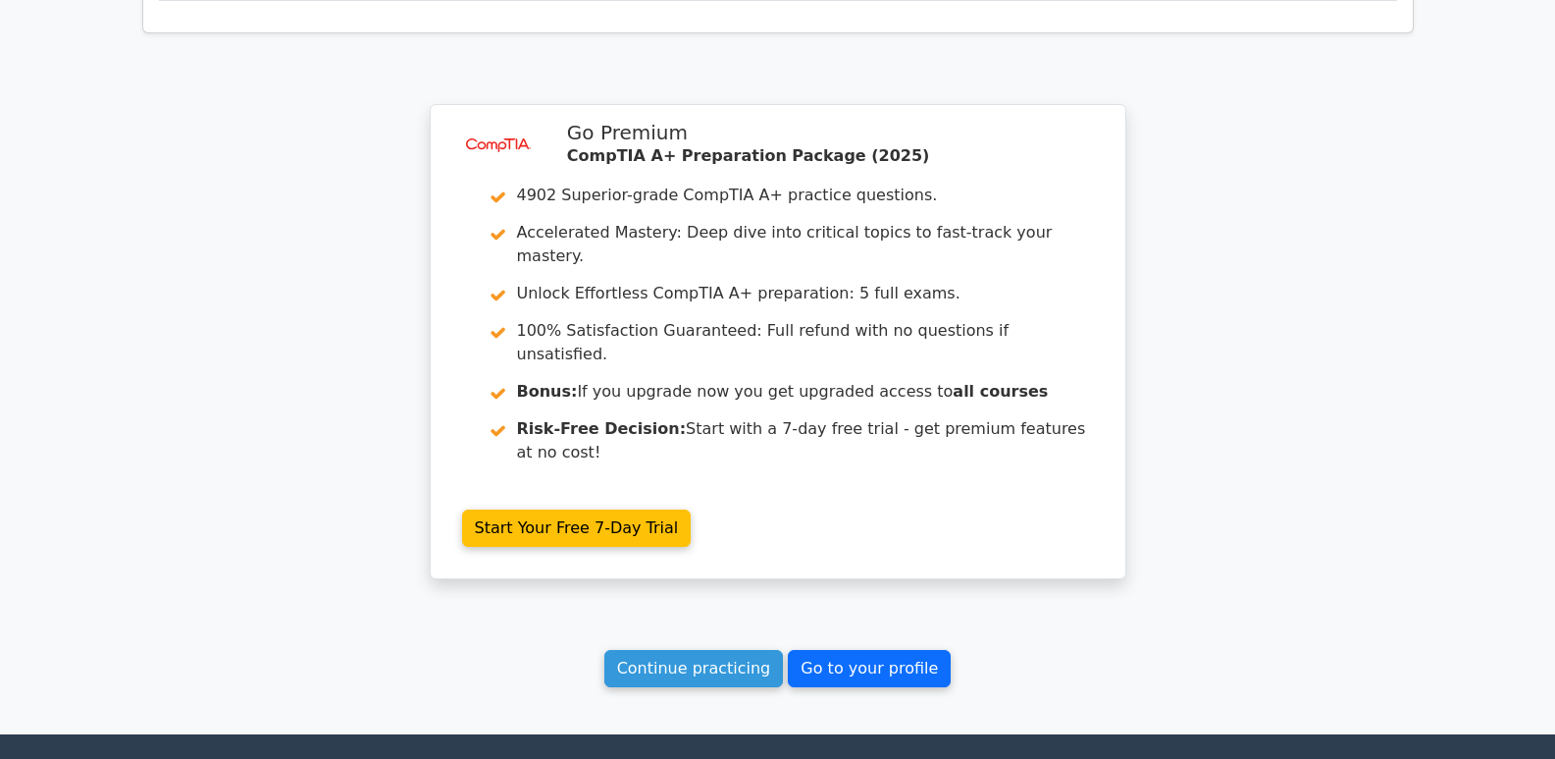
click at [912, 650] on link "Go to your profile" at bounding box center [869, 668] width 163 height 37
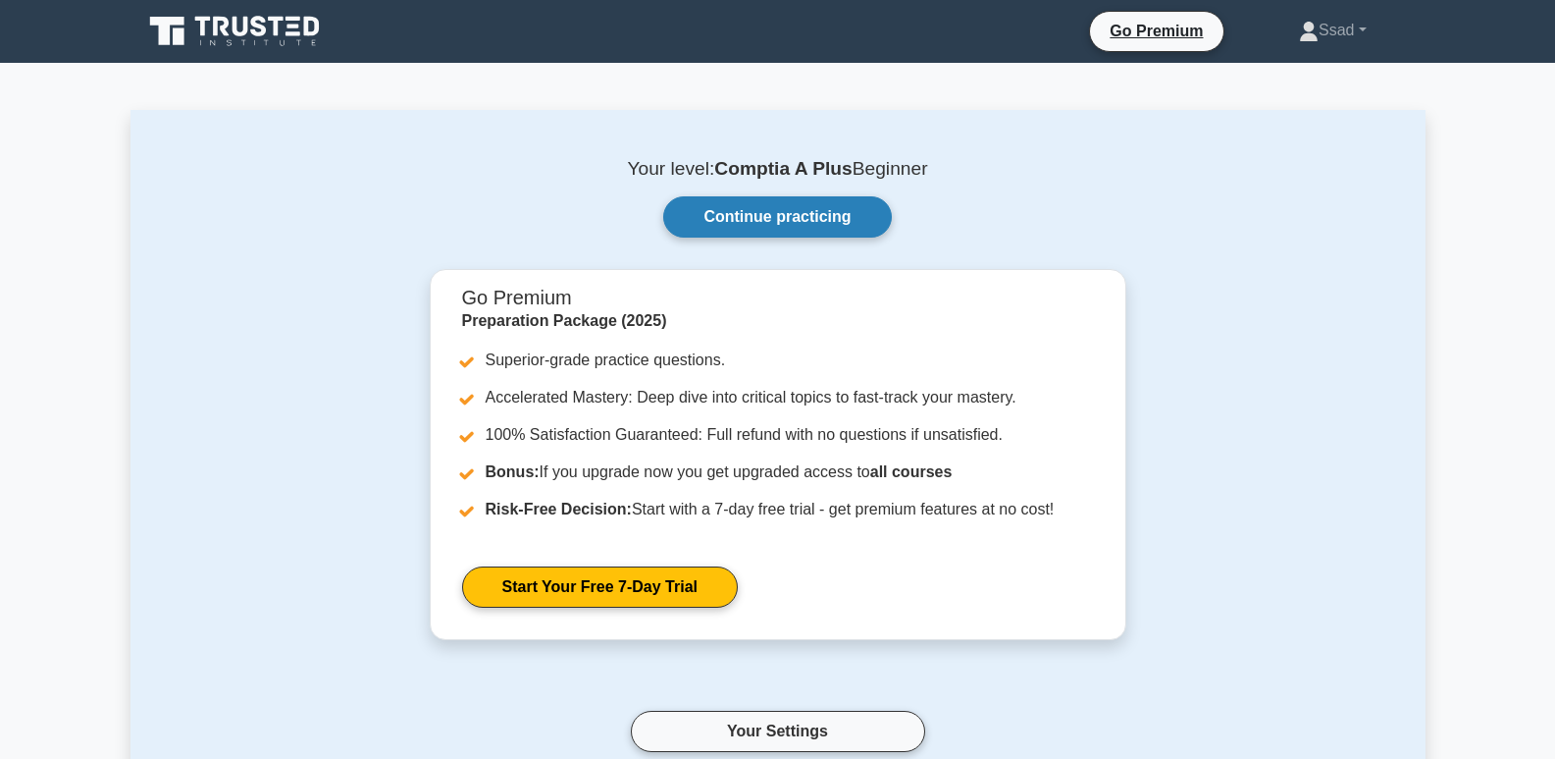
click at [851, 213] on link "Continue practicing" at bounding box center [777, 216] width 228 height 41
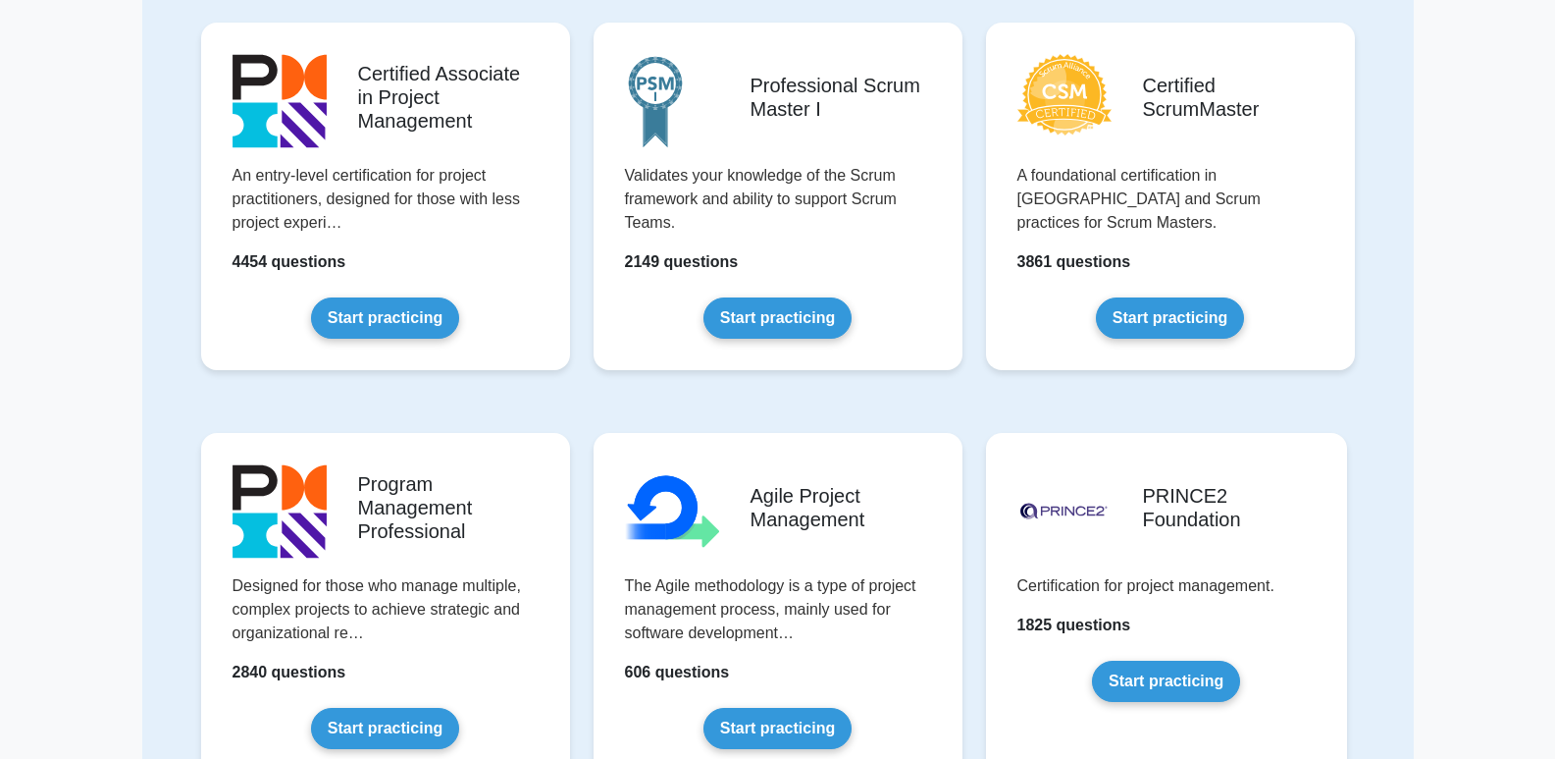
scroll to position [589, 0]
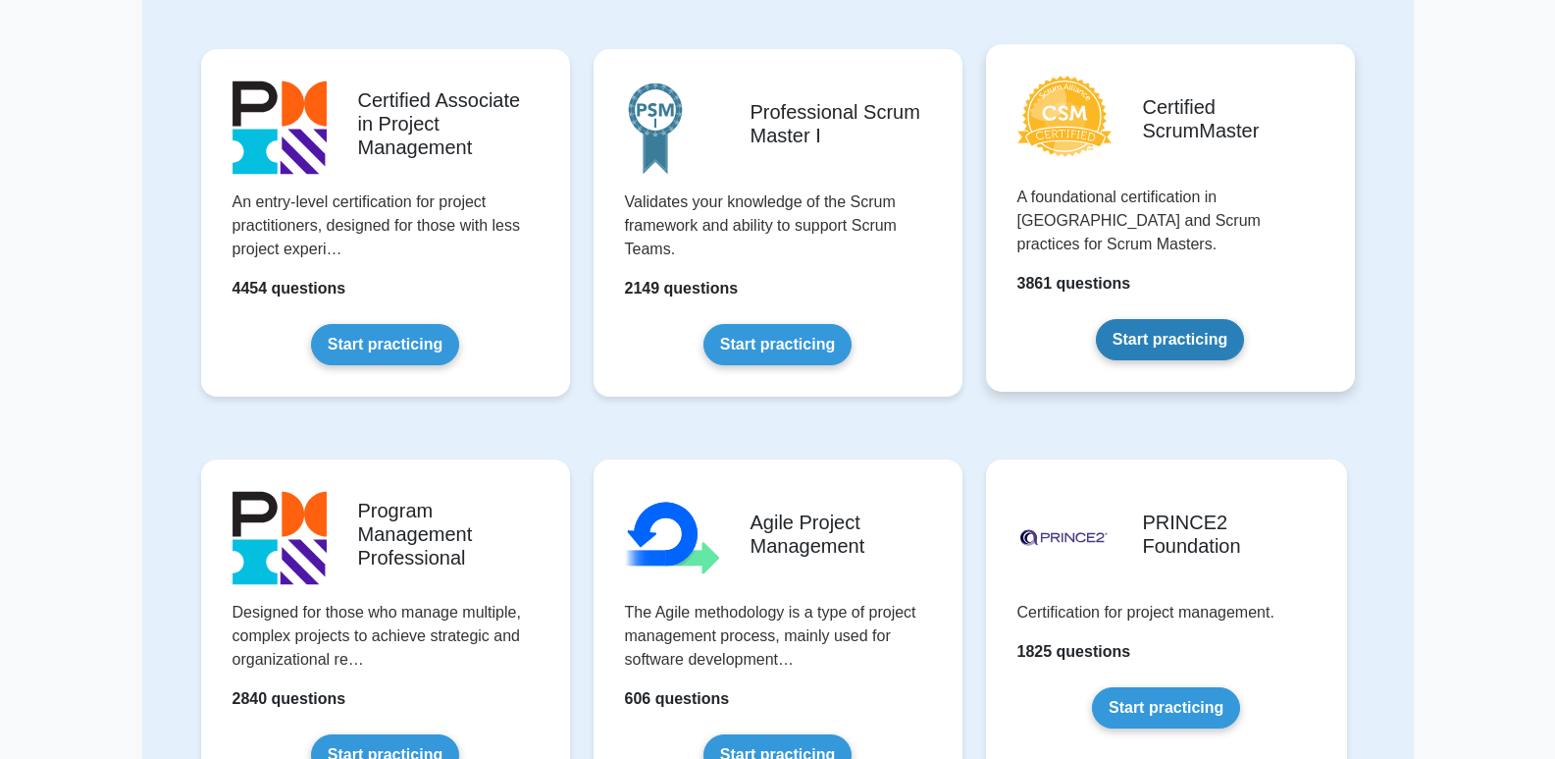
click at [1136, 327] on link "Start practicing" at bounding box center [1170, 339] width 148 height 41
